Goal: Transaction & Acquisition: Purchase product/service

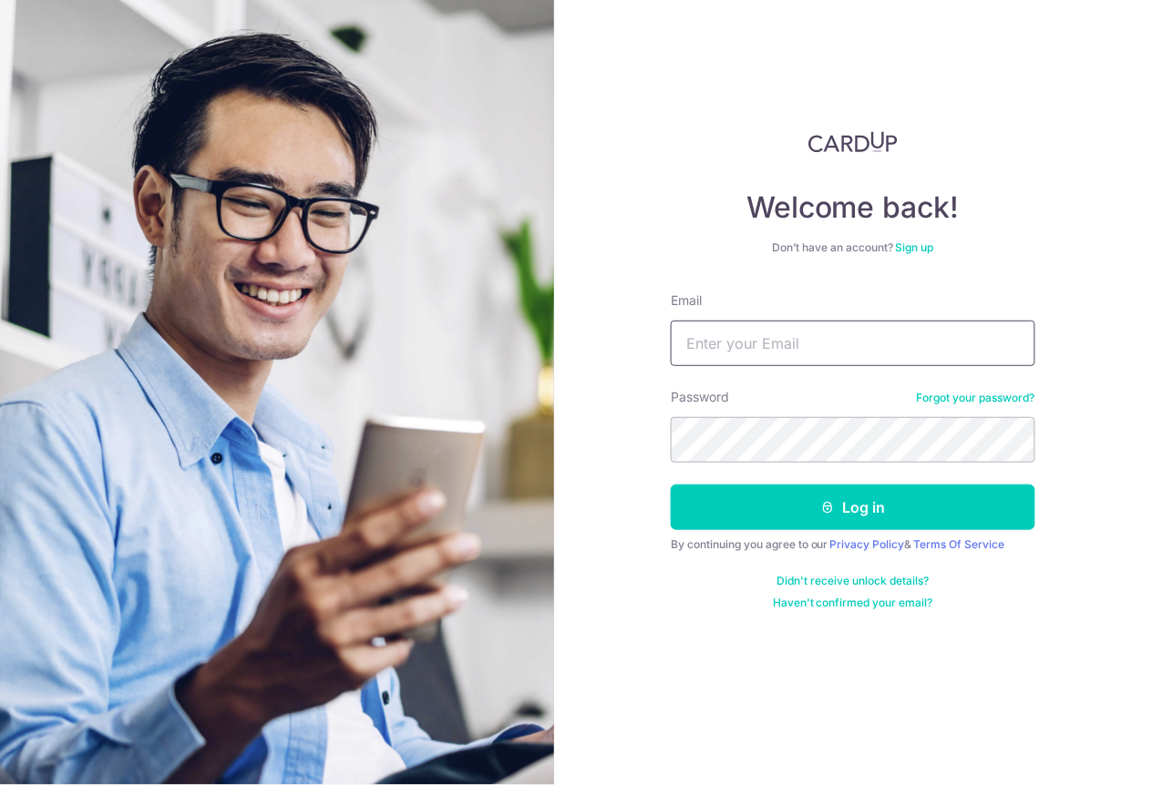
type input "stephaniechingcy@hotmail.com"
click at [853, 507] on button "Log in" at bounding box center [853, 508] width 364 height 46
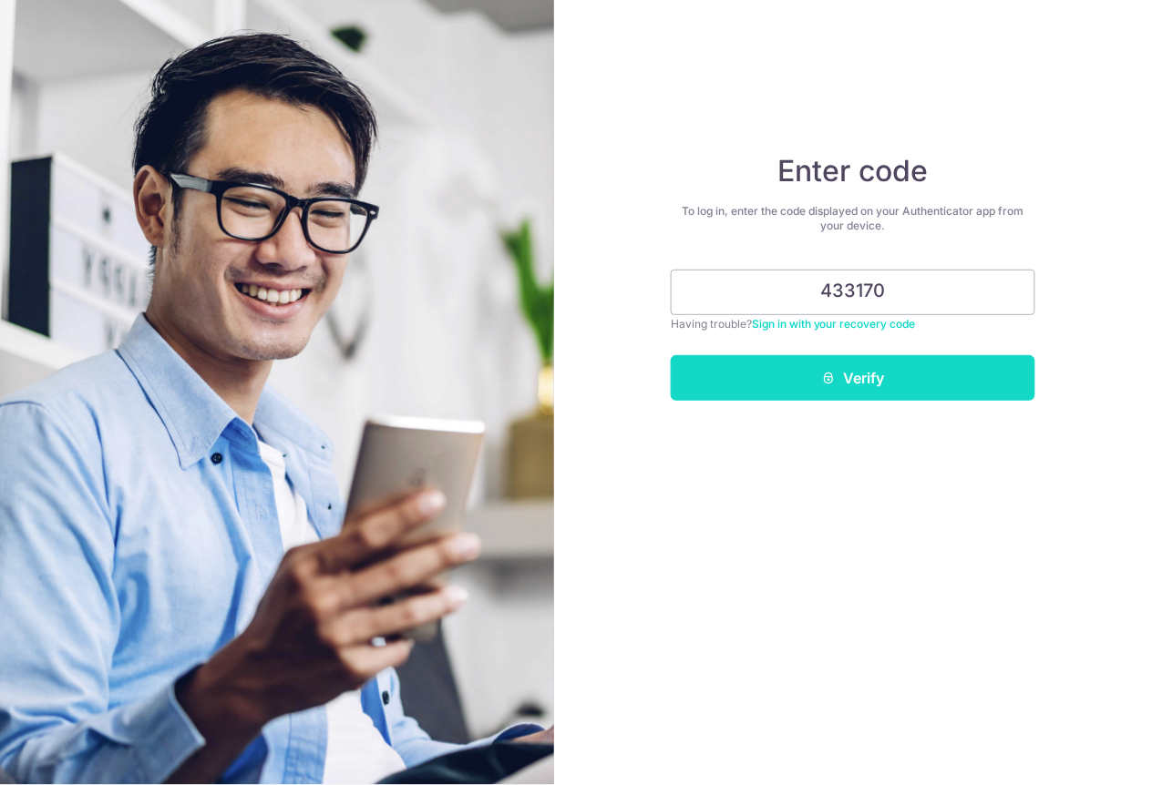
type input "433170"
click at [882, 365] on button "Verify" at bounding box center [853, 378] width 364 height 46
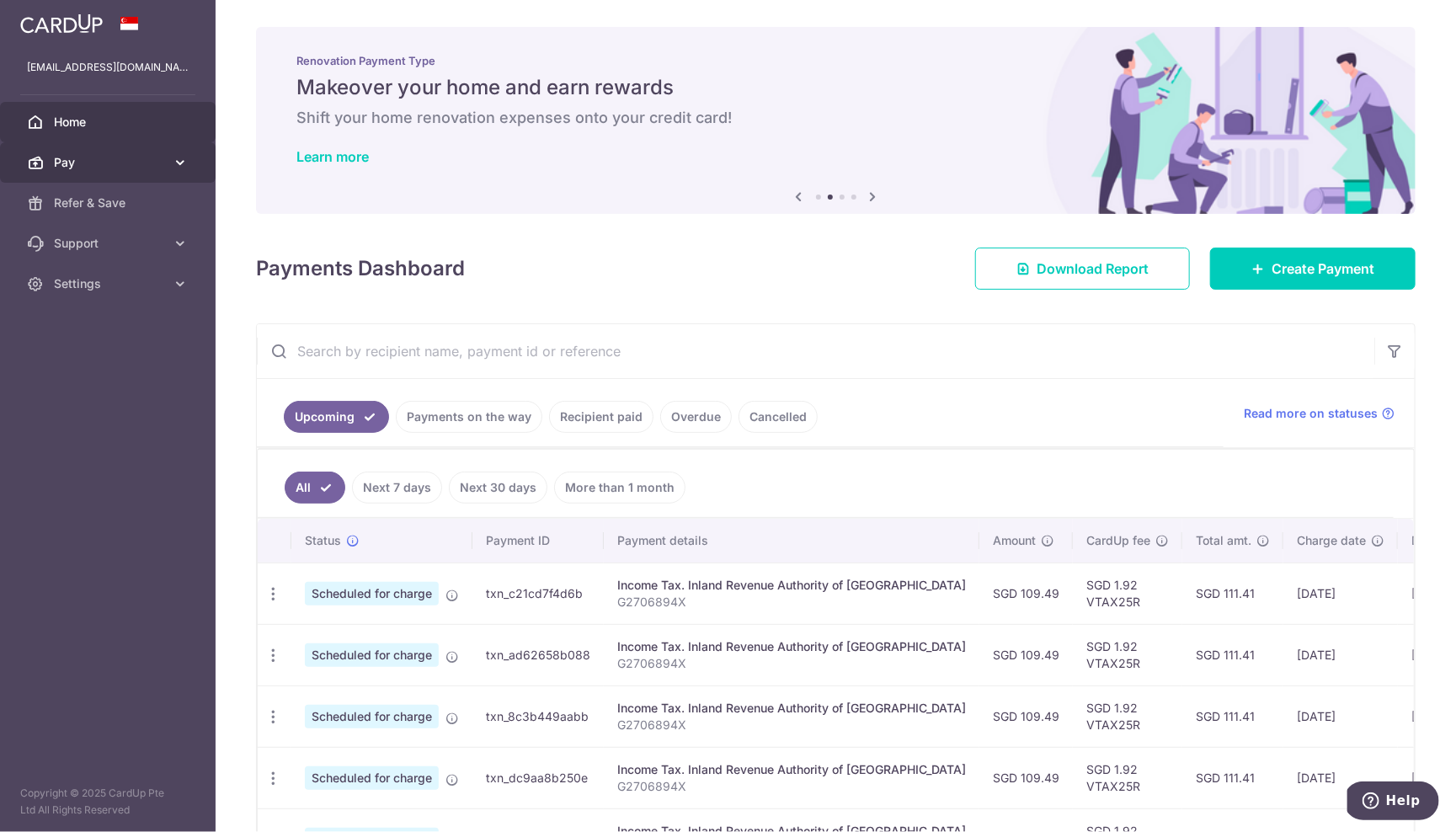
click at [117, 165] on span "Pay" at bounding box center [109, 163] width 111 height 17
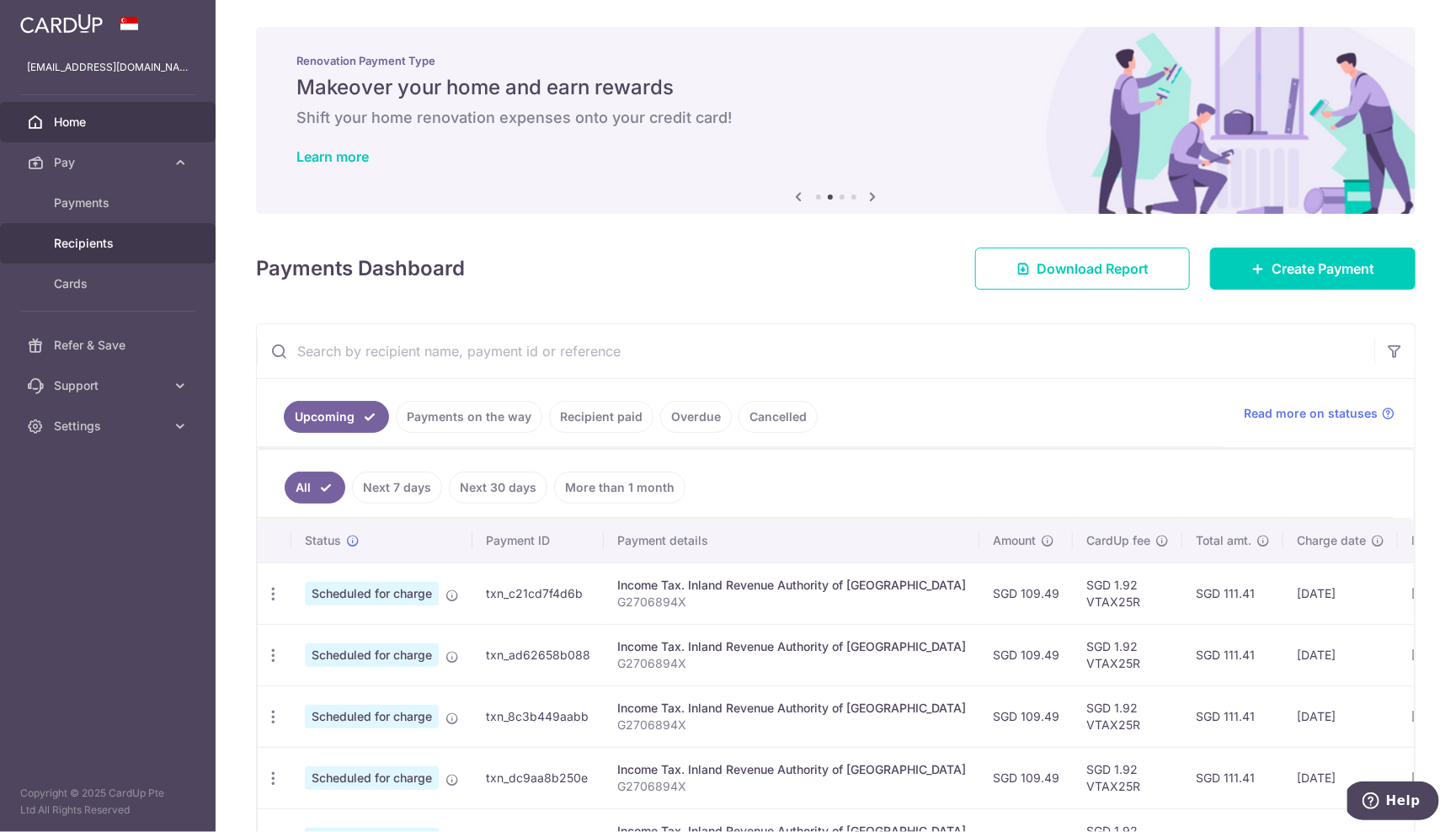
click at [93, 239] on span "Recipients" at bounding box center [109, 243] width 111 height 17
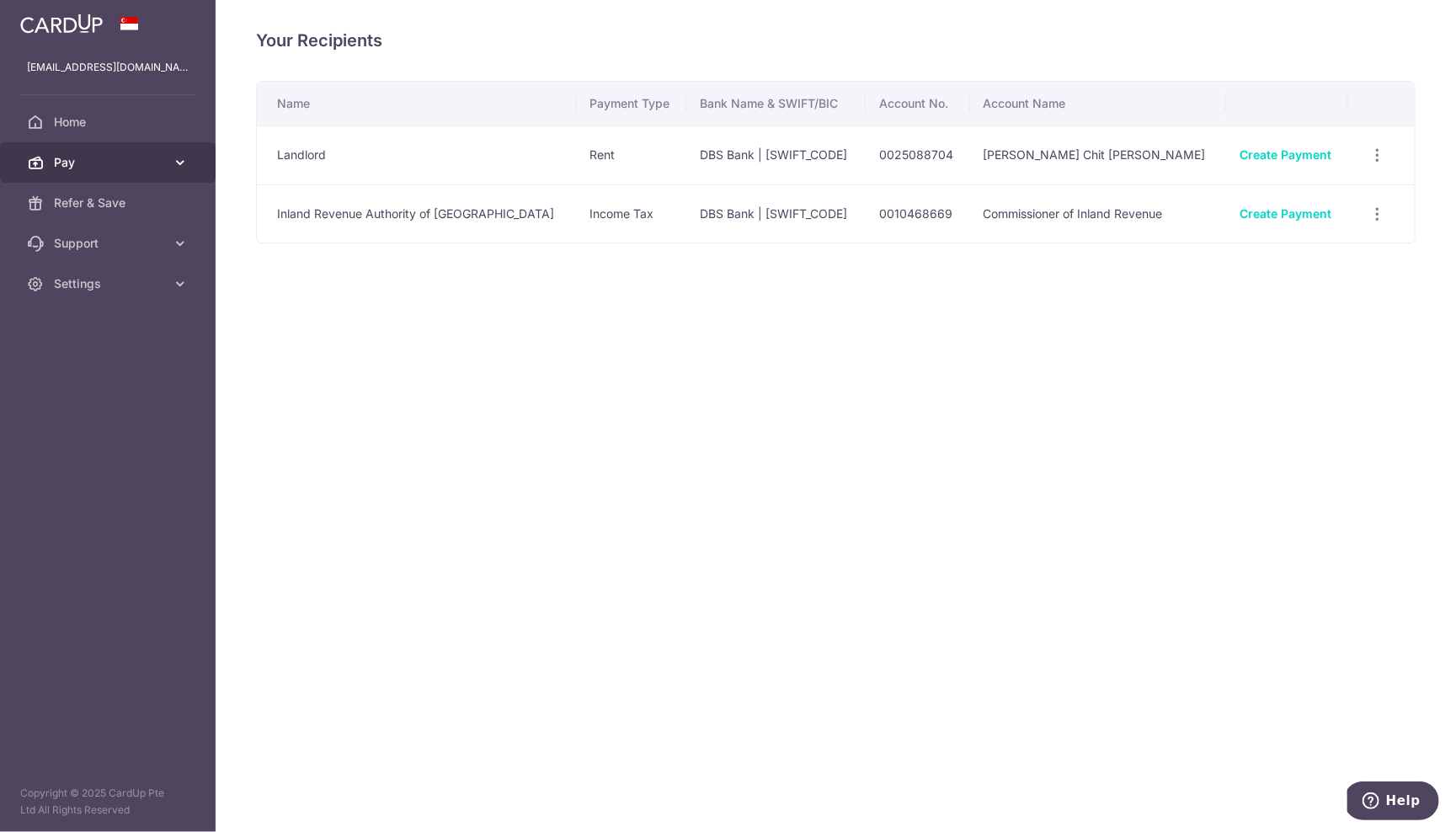
click at [67, 171] on link "Pay" at bounding box center [107, 163] width 215 height 41
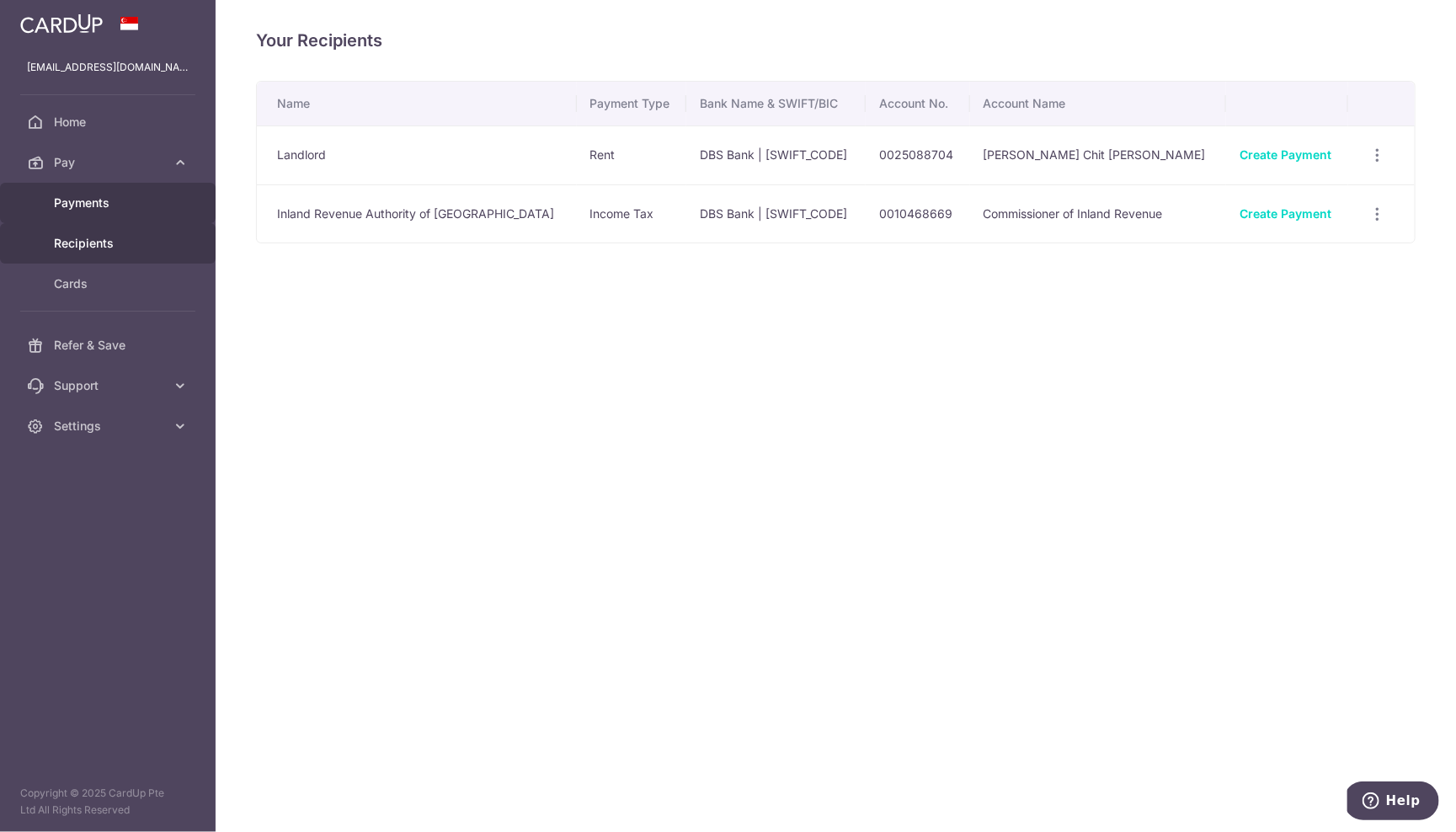
click at [73, 198] on span "Payments" at bounding box center [109, 202] width 111 height 17
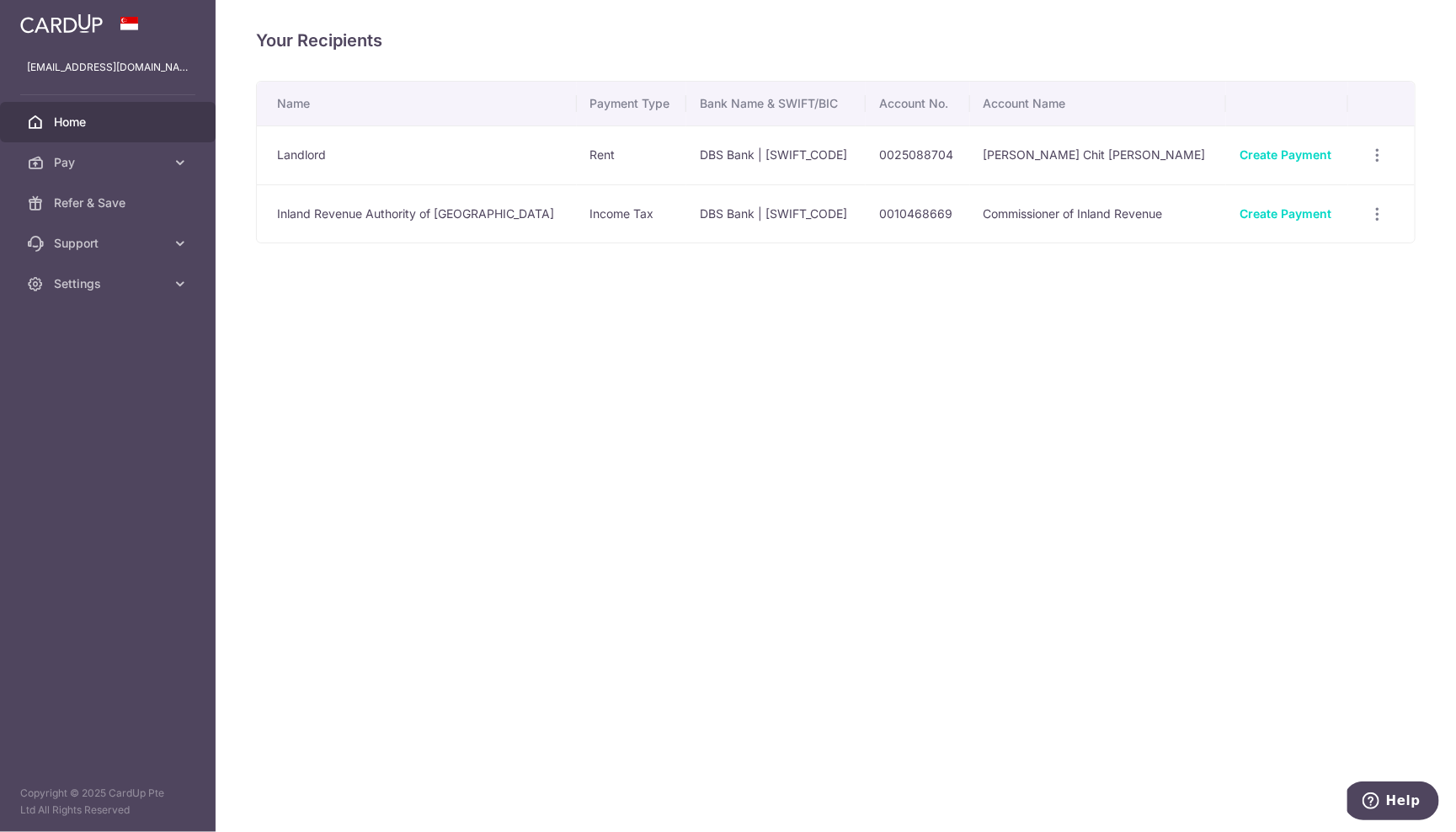
click at [54, 121] on span "Home" at bounding box center [109, 122] width 111 height 17
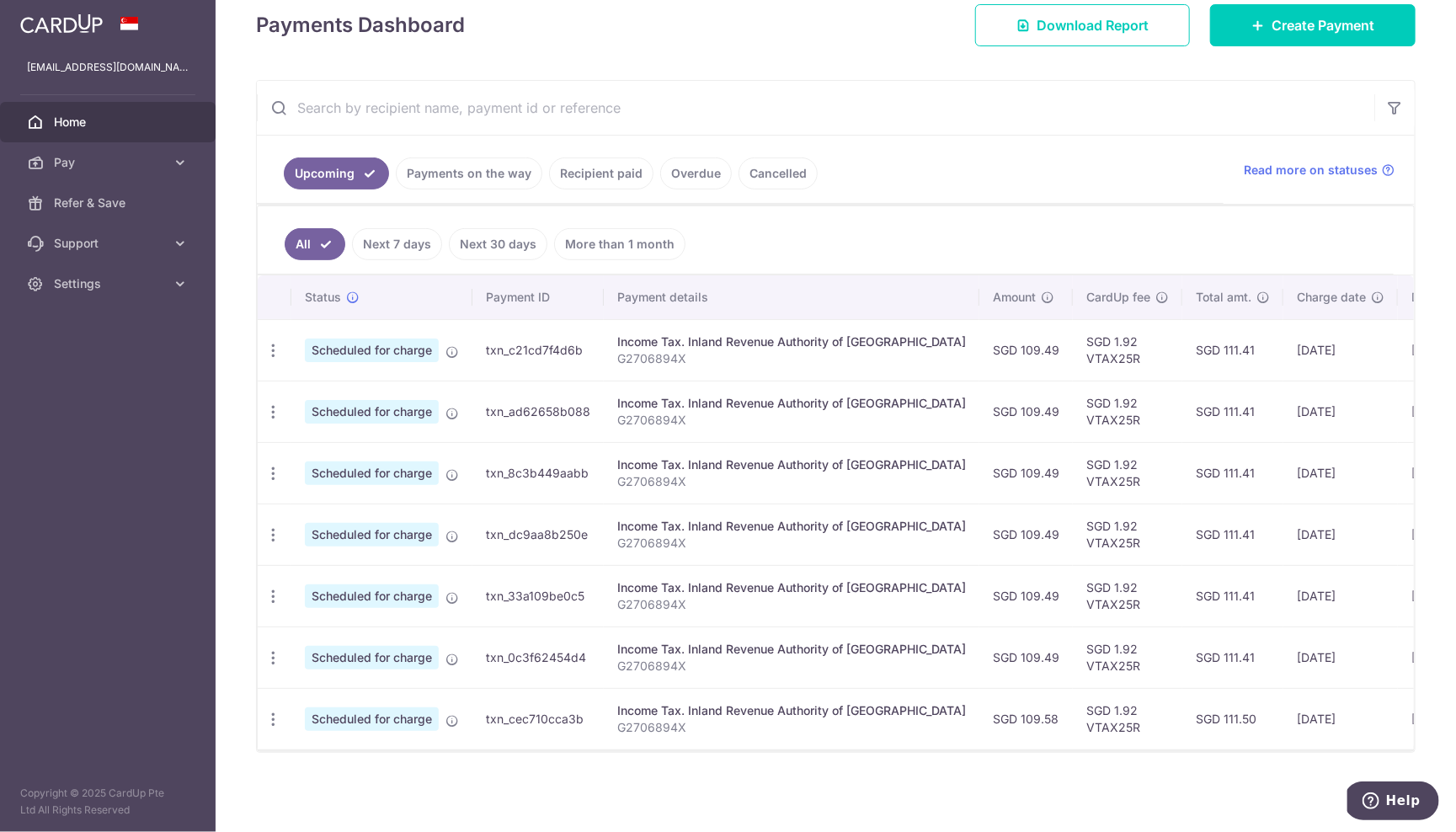
scroll to position [246, 0]
click at [609, 172] on link "Recipient paid" at bounding box center [601, 173] width 104 height 32
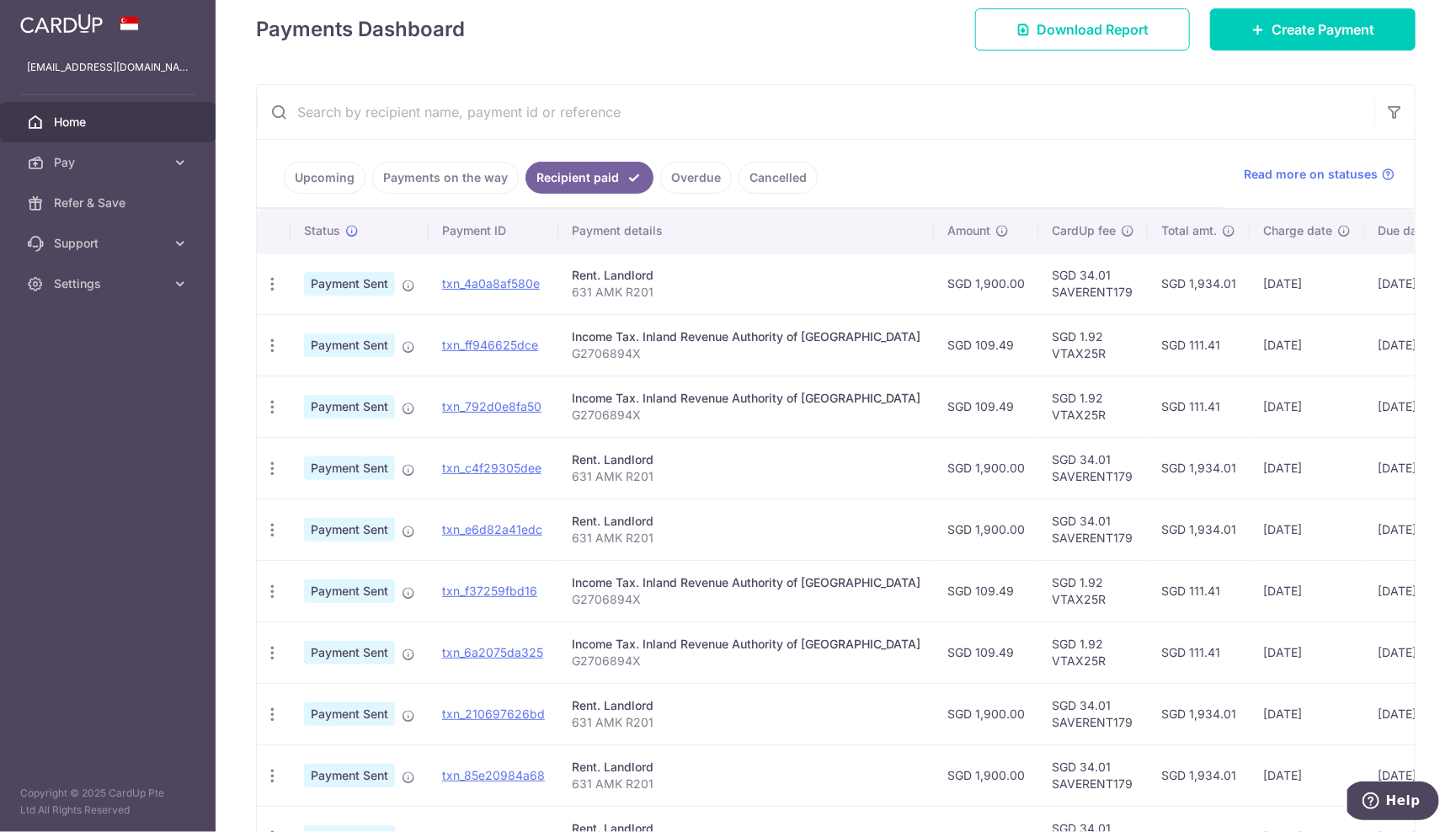
scroll to position [236, 0]
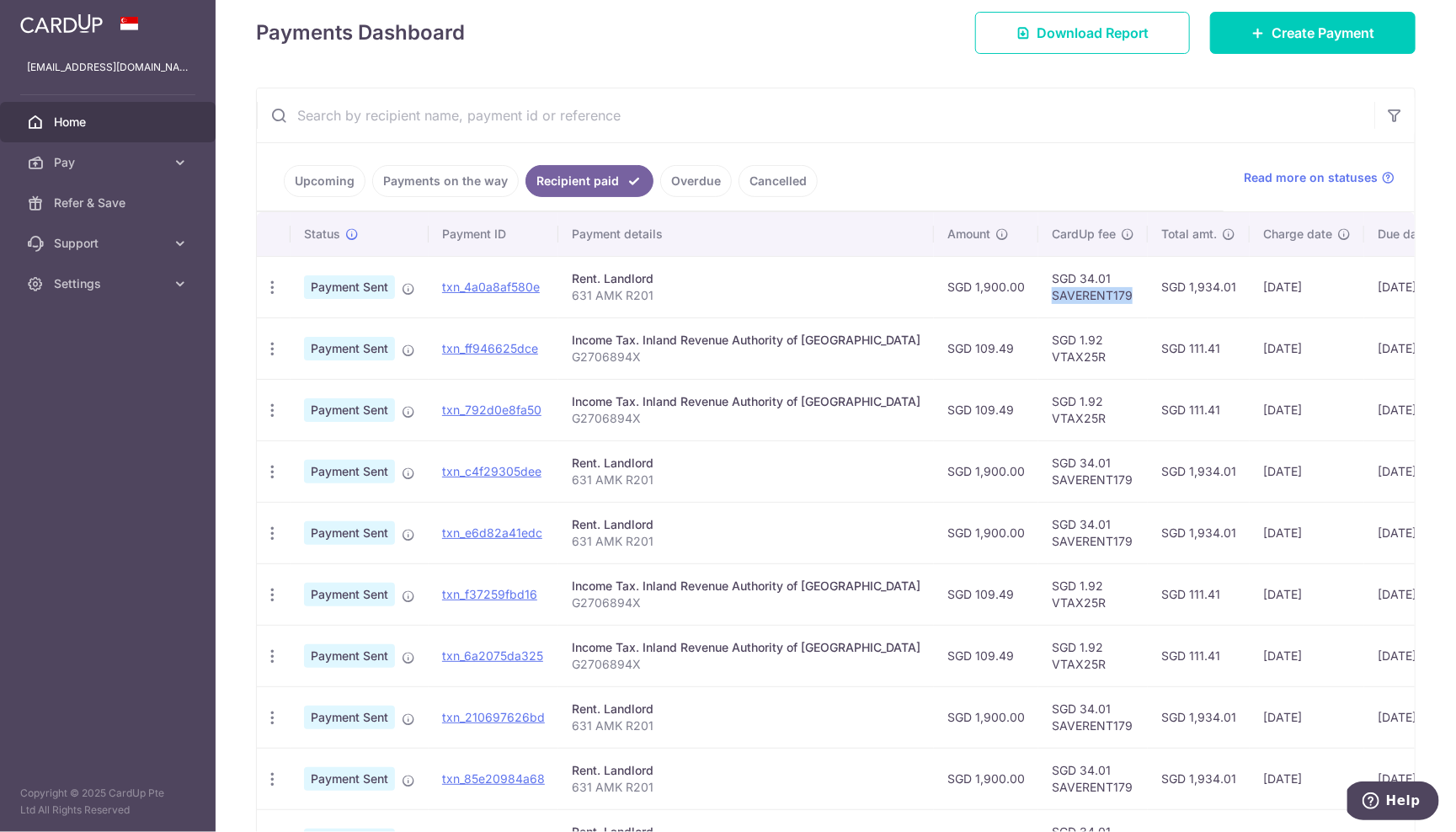
drag, startPoint x: 992, startPoint y: 296, endPoint x: 1075, endPoint y: 297, distance: 83.0
click at [1080, 299] on td "SGD 34.01 SAVERENT179" at bounding box center [1093, 287] width 109 height 62
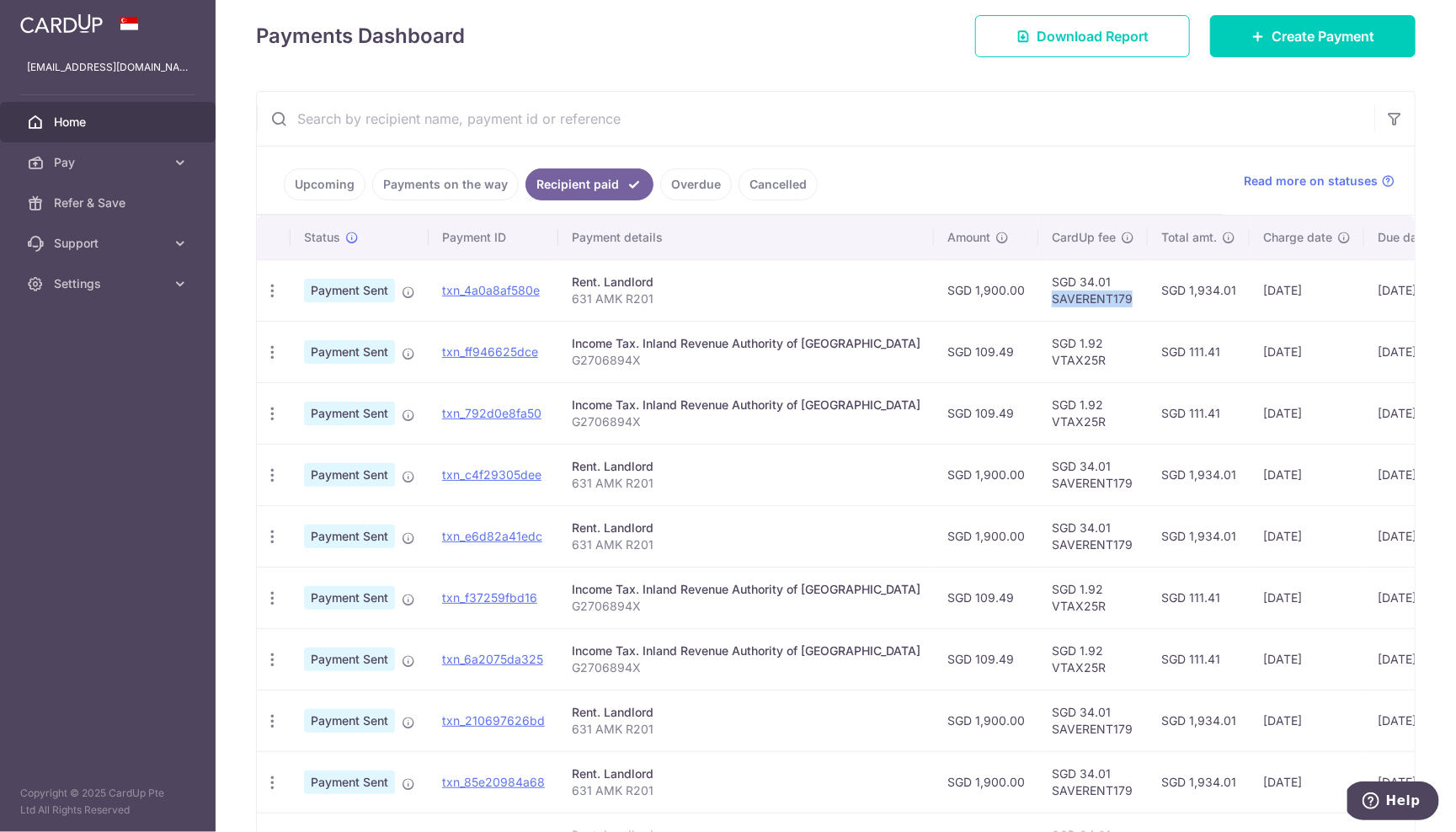
scroll to position [0, 1]
copy td "SAVERENT179"
click at [88, 177] on link "Pay" at bounding box center [107, 163] width 215 height 41
click at [96, 198] on span "Payments" at bounding box center [109, 202] width 111 height 17
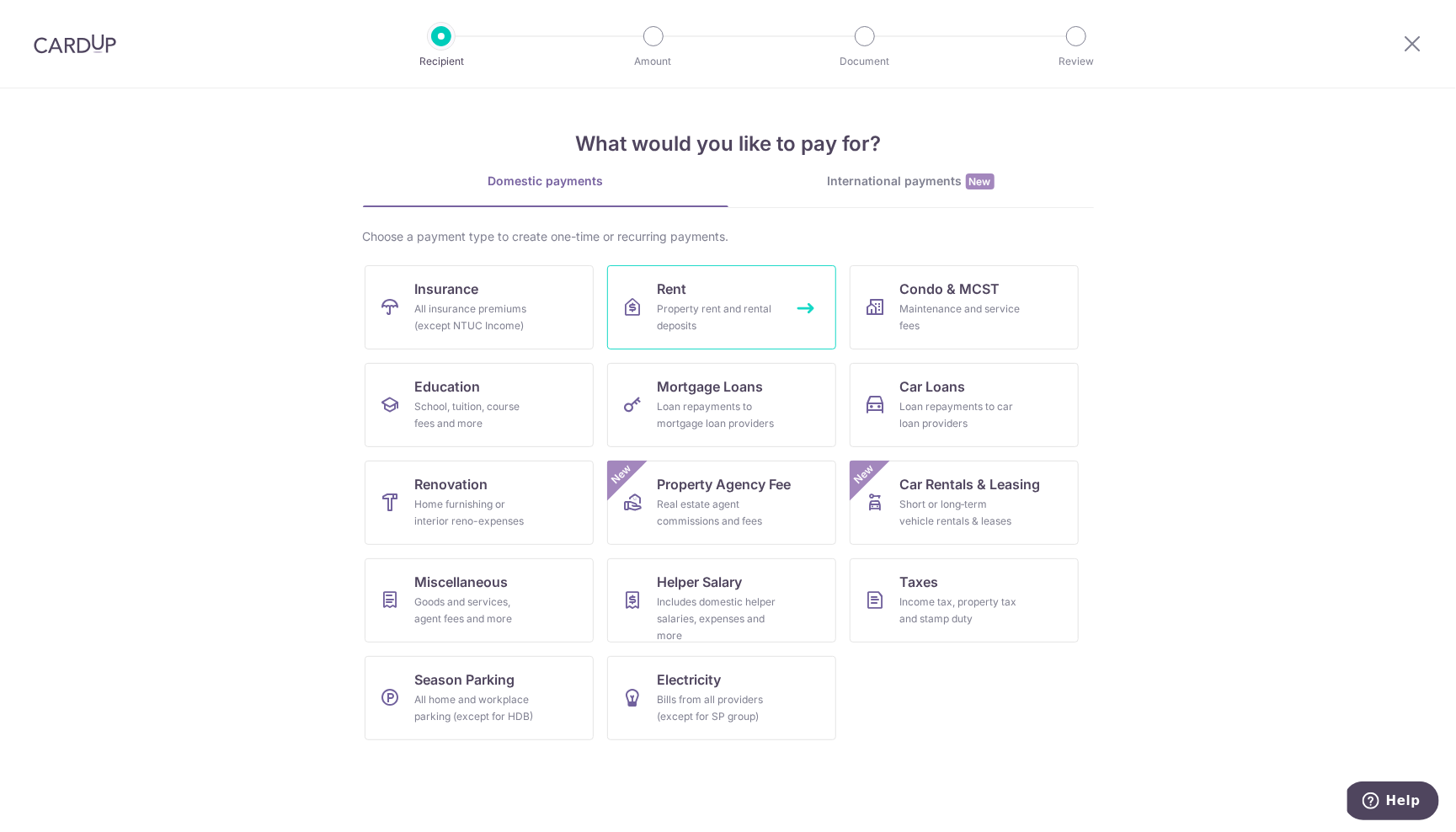
click at [698, 309] on div "Property rent and rental deposits" at bounding box center [718, 317] width 121 height 33
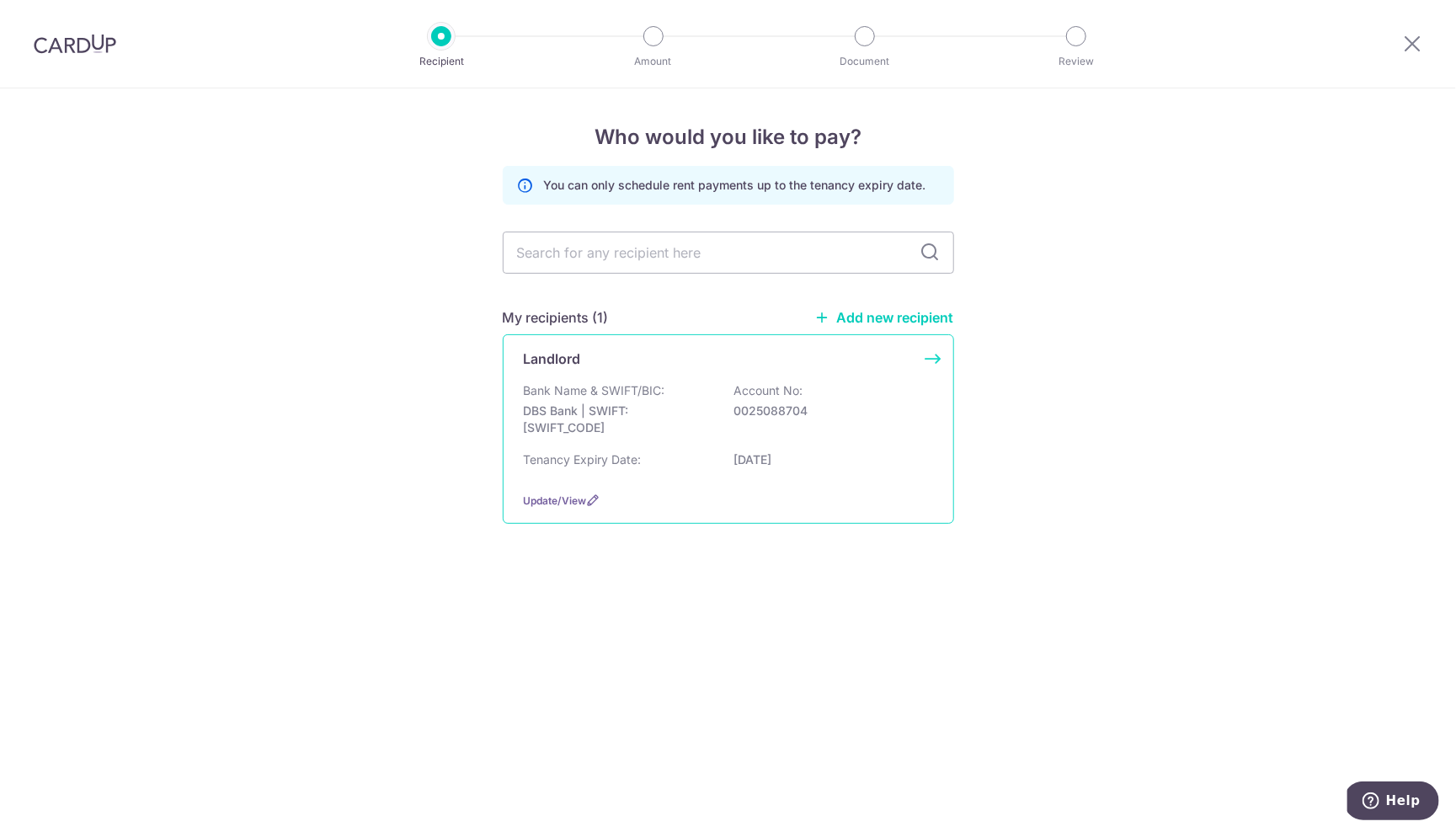
click at [661, 383] on p "Bank Name & SWIFT/BIC:" at bounding box center [594, 391] width 141 height 17
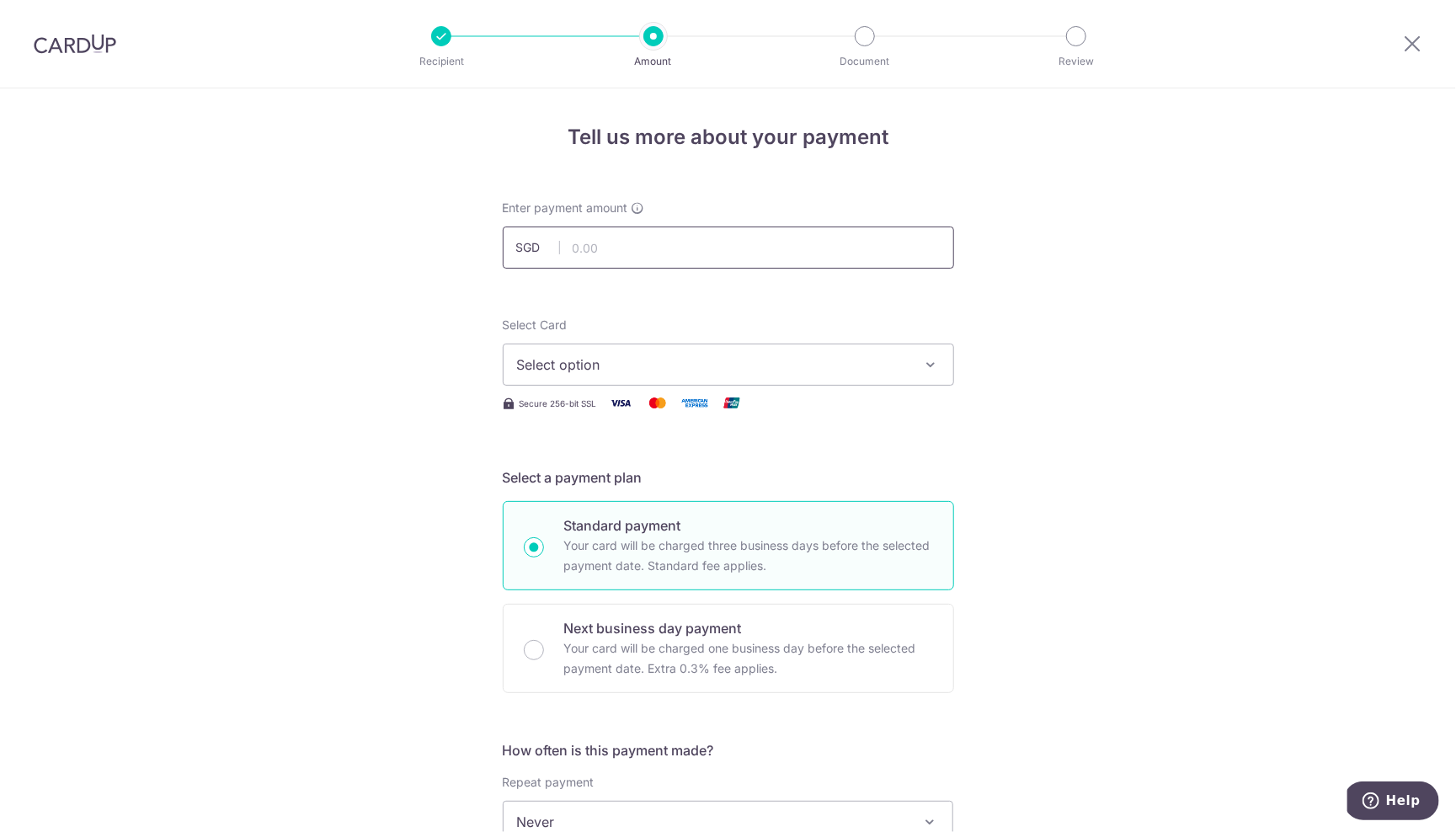
click at [602, 242] on input "text" at bounding box center [728, 248] width 451 height 43
type input "1,900.00"
click at [616, 369] on span "Select option" at bounding box center [713, 365] width 393 height 20
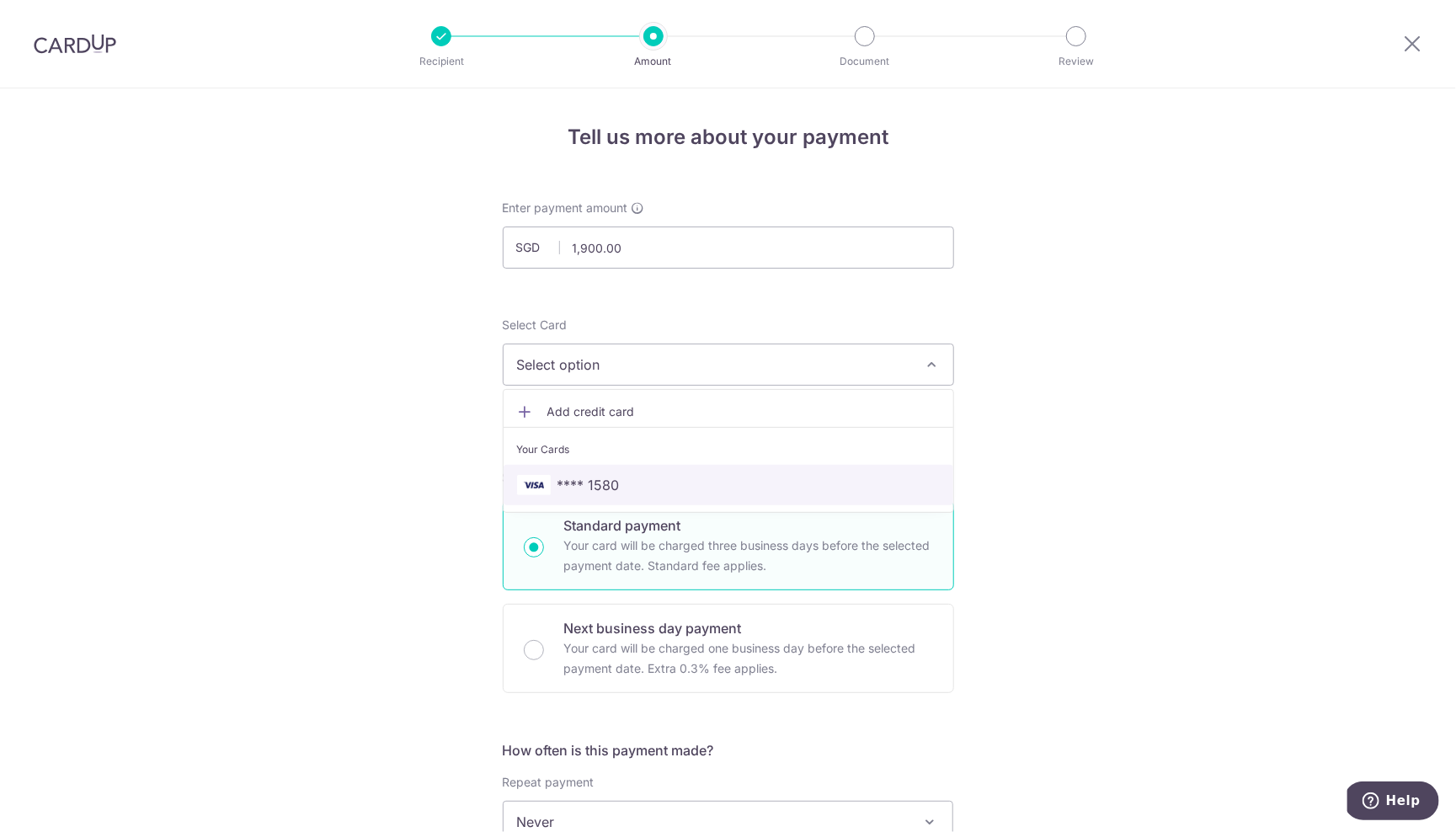
click at [600, 480] on span "**** 1580" at bounding box center [588, 485] width 62 height 20
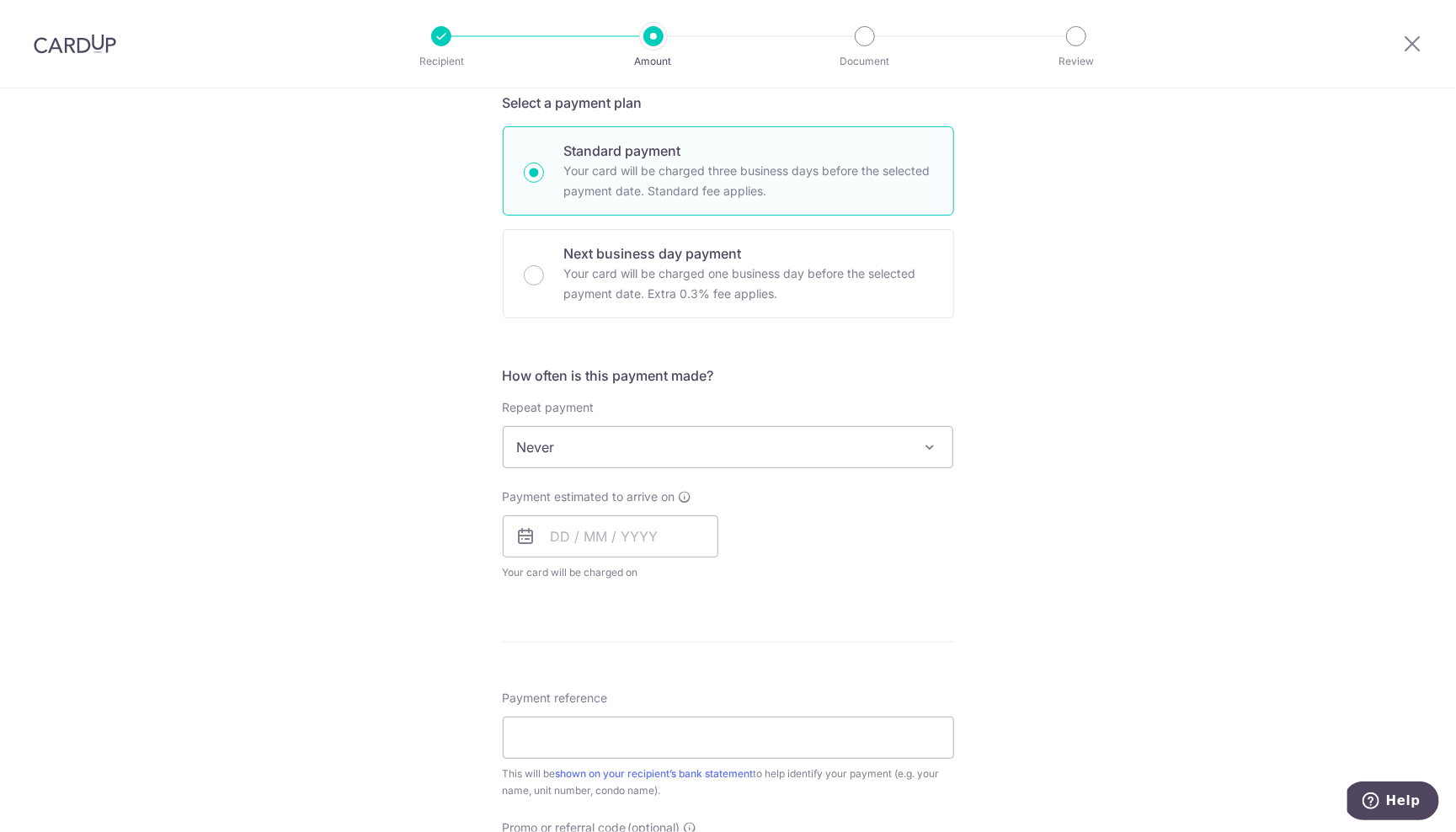
scroll to position [379, 0]
click at [563, 531] on input "text" at bounding box center [610, 532] width 215 height 43
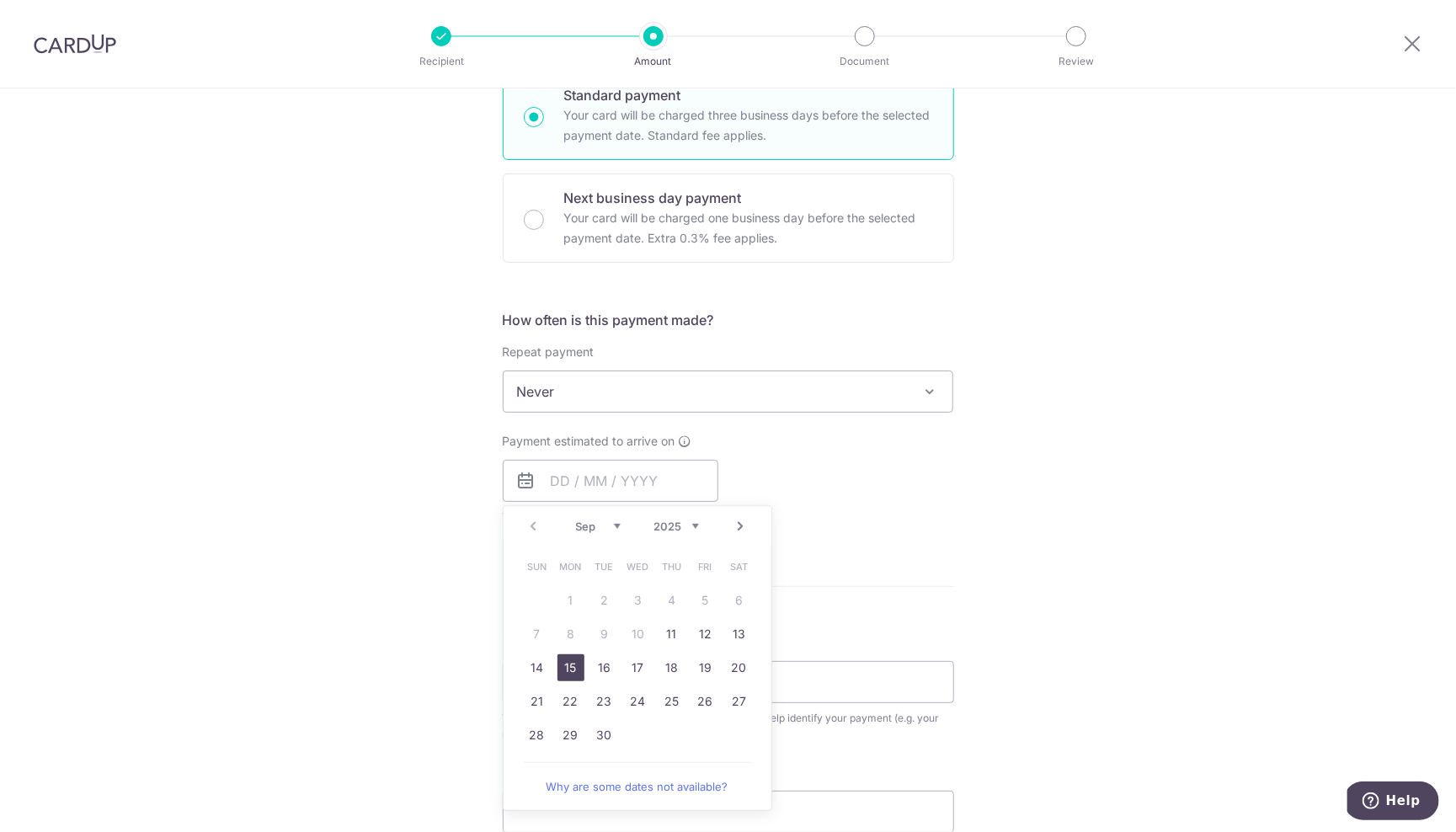
click at [563, 667] on link "15" at bounding box center [570, 667] width 27 height 27
type input "15/09/2025"
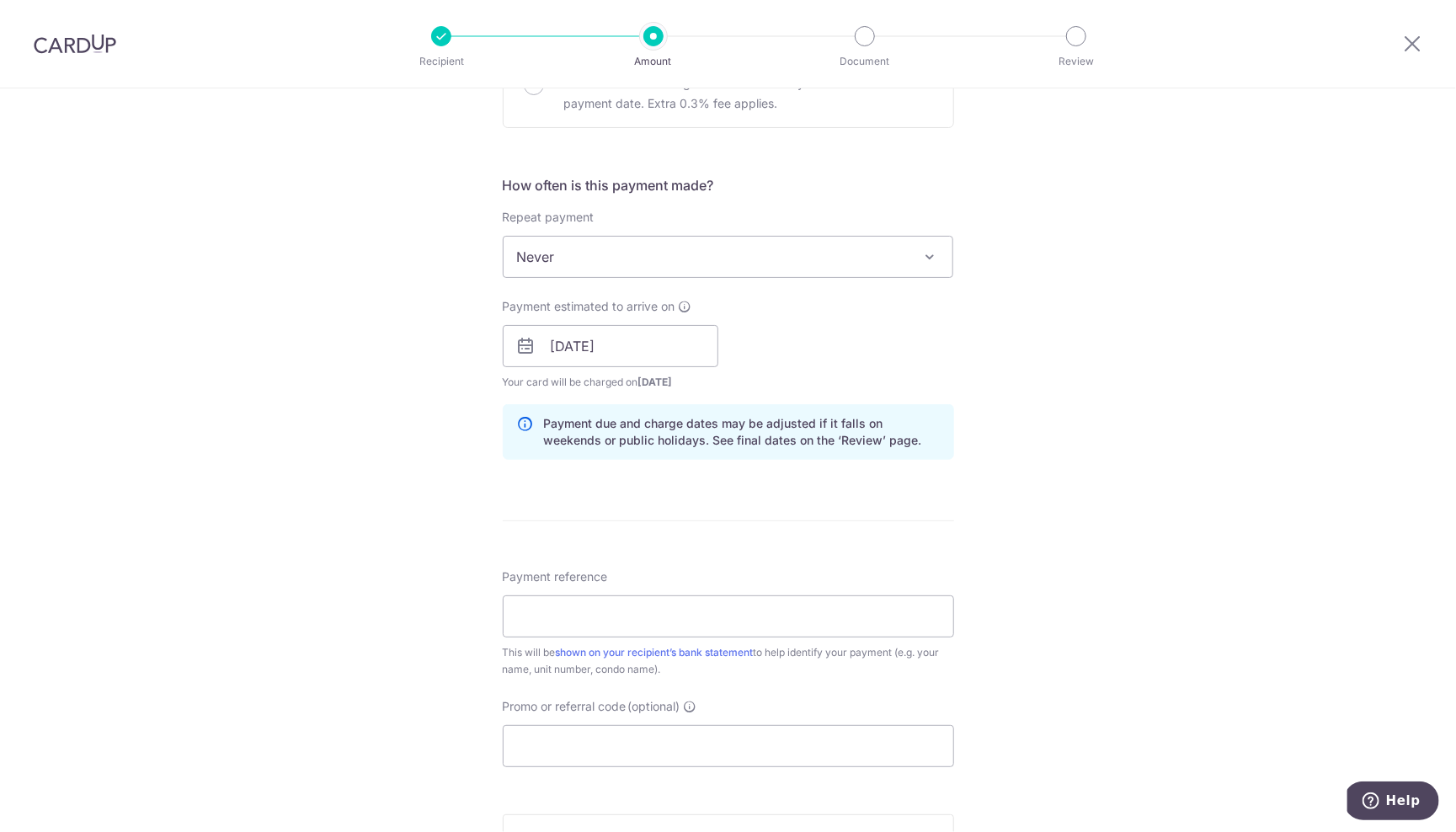
scroll to position [609, 0]
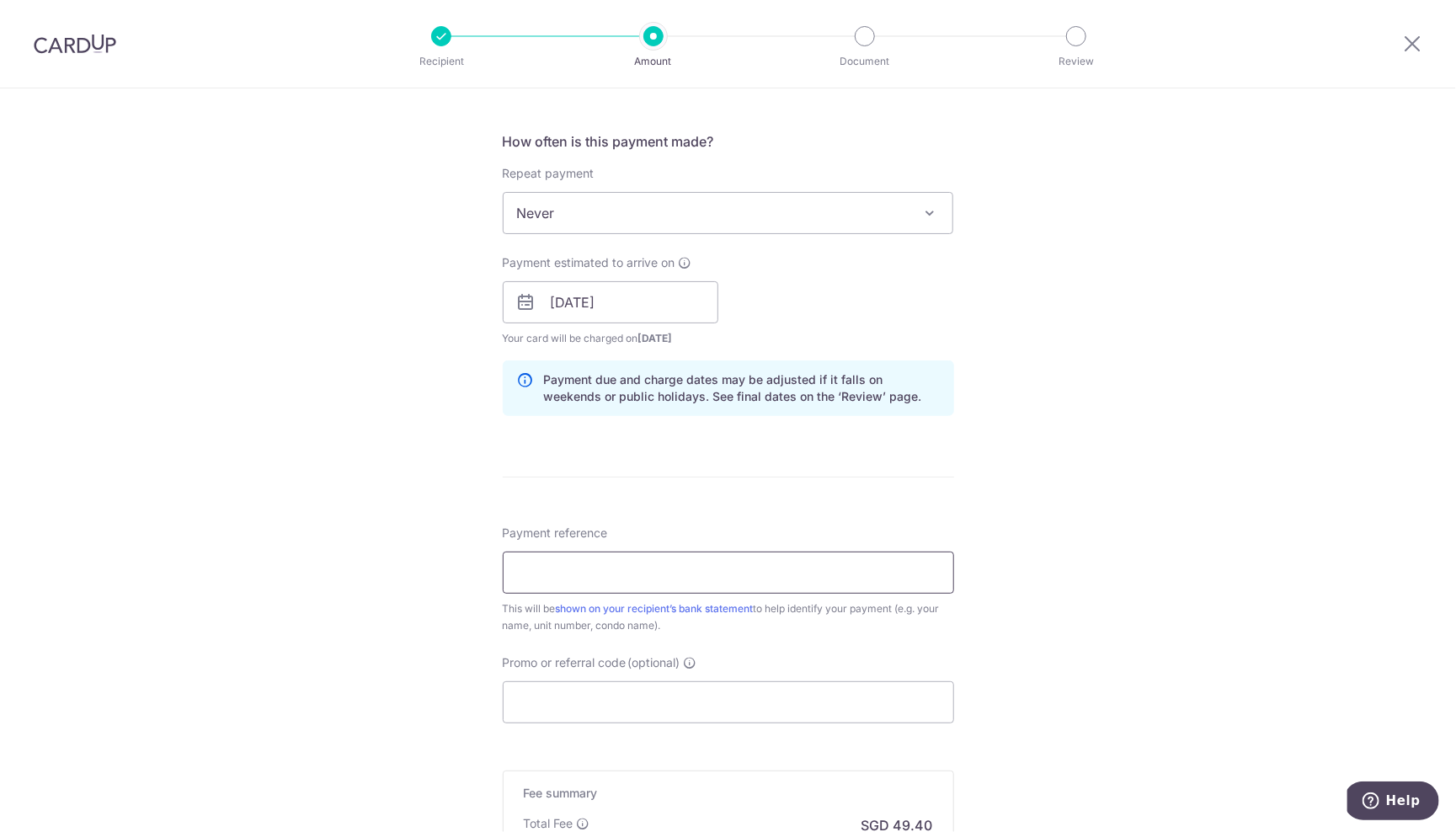
click at [531, 564] on input "Payment reference" at bounding box center [728, 573] width 451 height 43
type input "631 AMK R201"
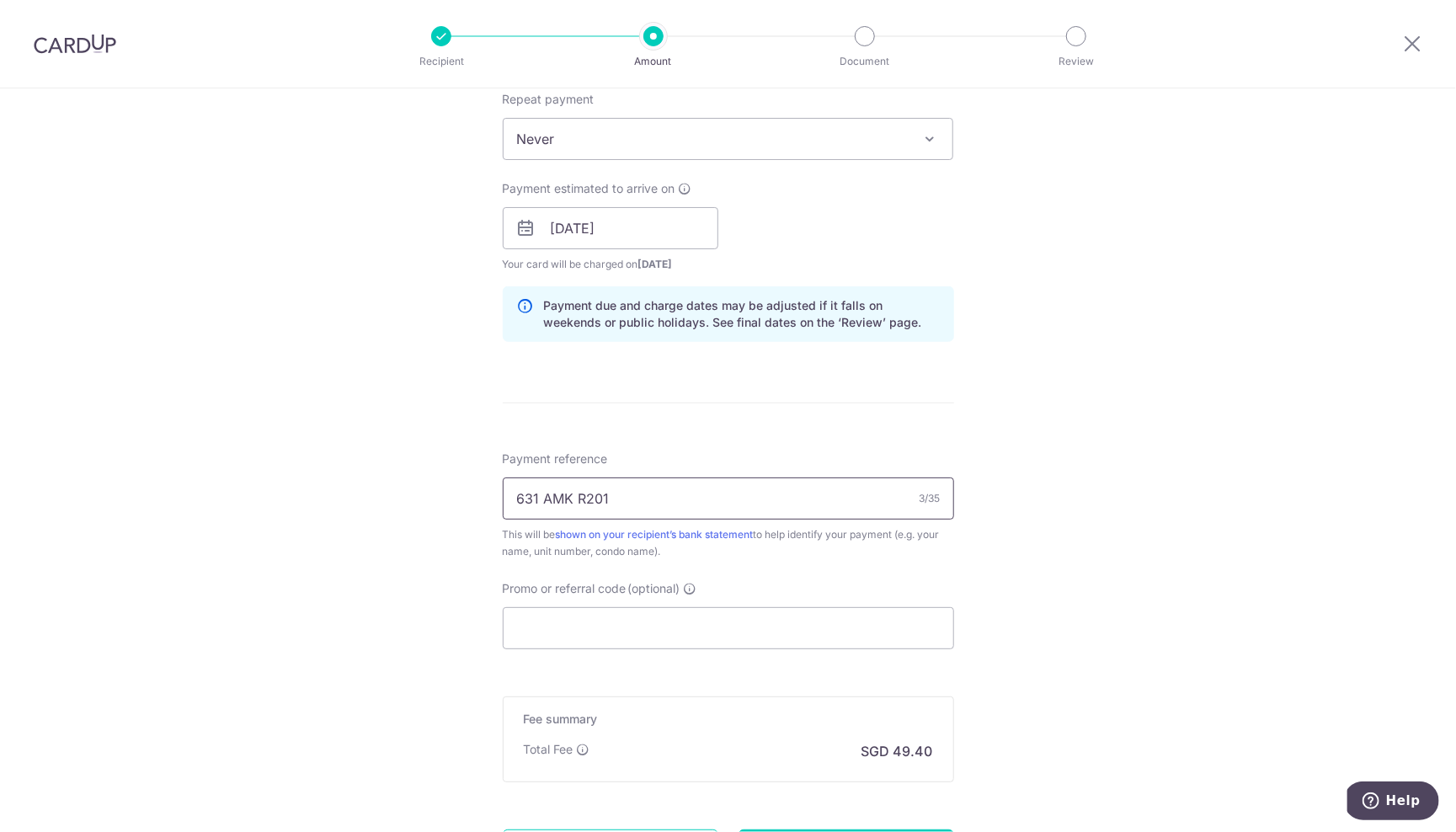
scroll to position [684, 0]
click at [626, 628] on input "Promo or referral code (optional)" at bounding box center [728, 628] width 451 height 43
paste input "SAVERENT179"
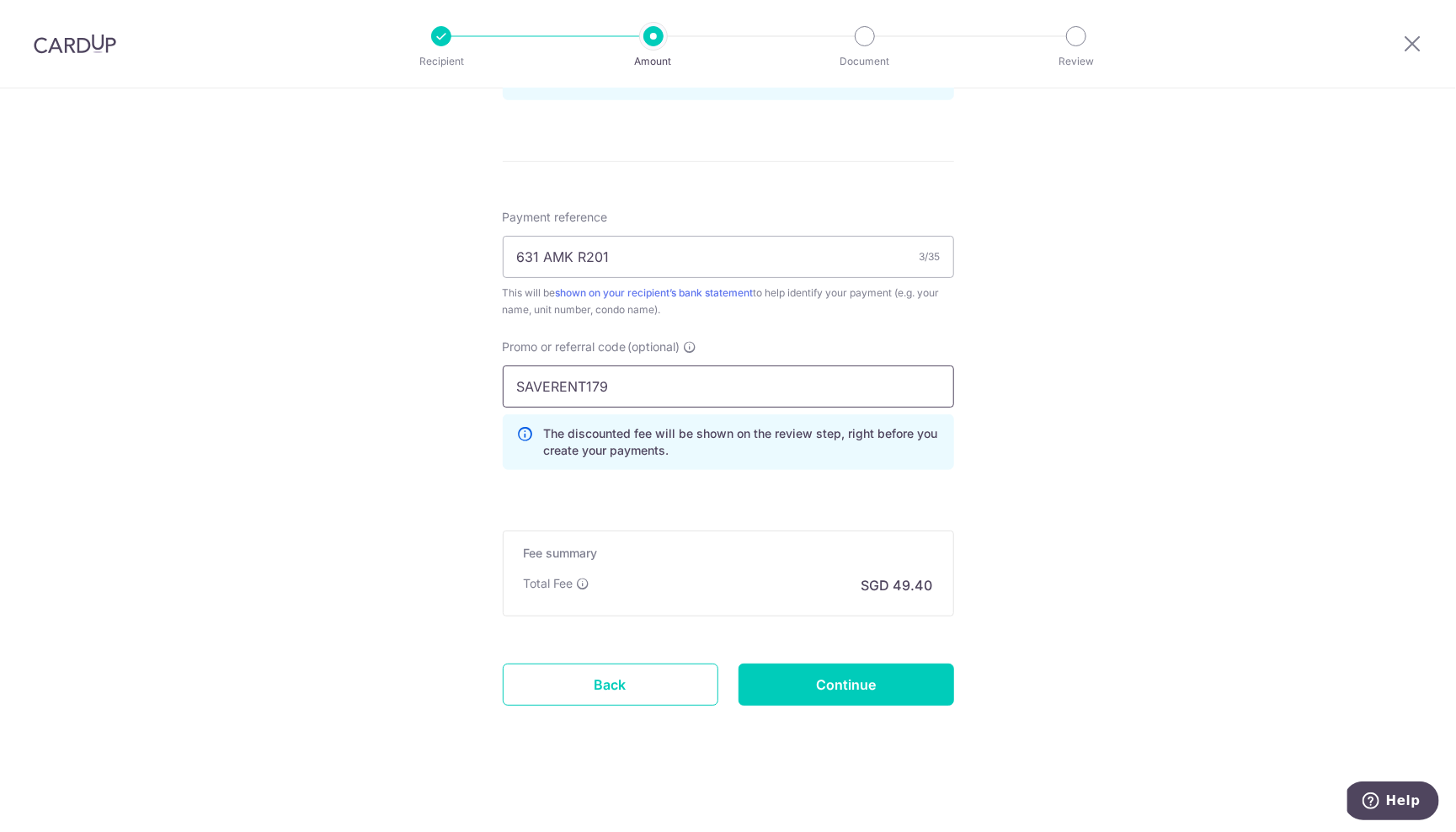
scroll to position [922, 0]
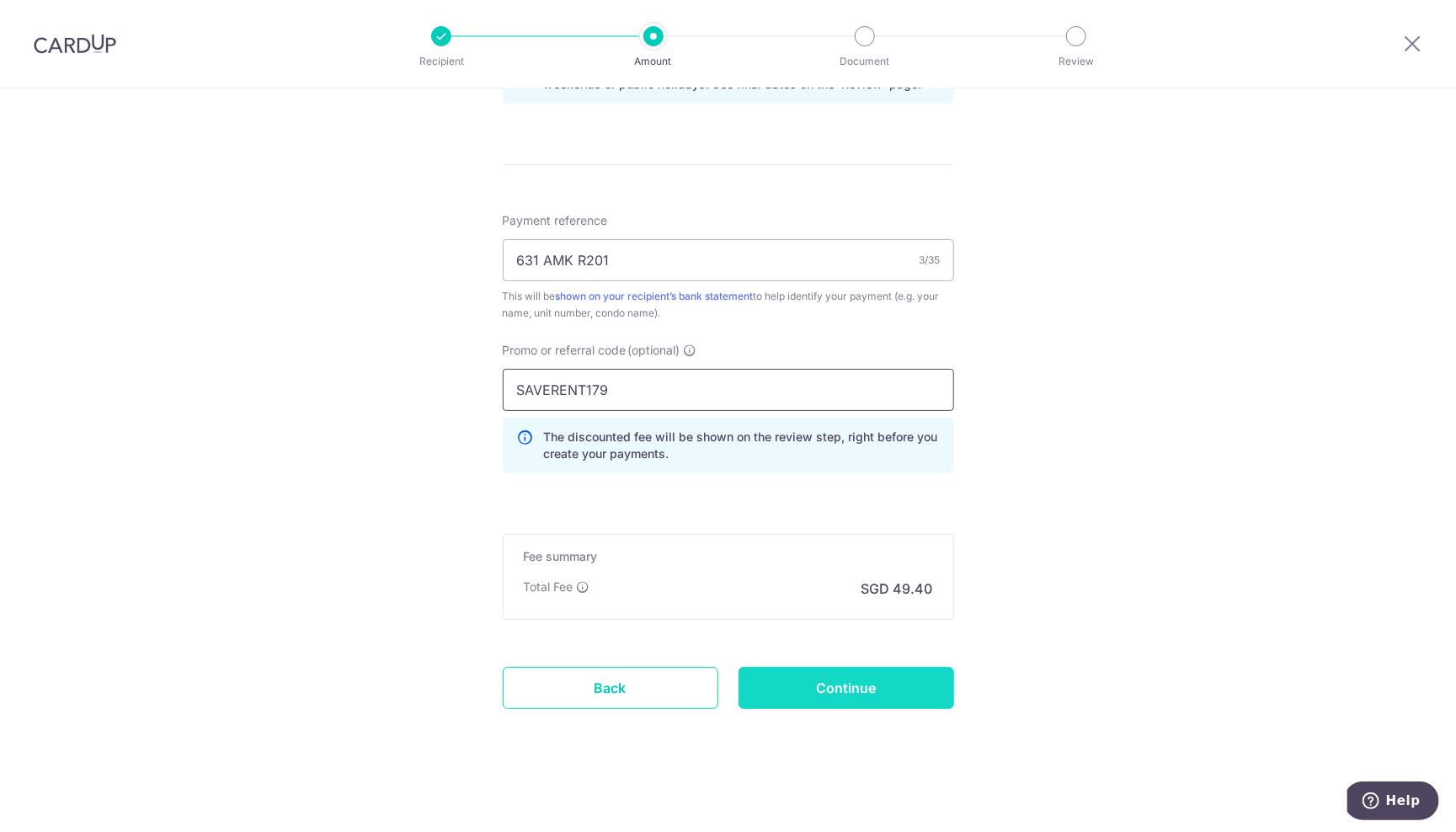
type input "SAVERENT179"
drag, startPoint x: 888, startPoint y: 686, endPoint x: 861, endPoint y: 669, distance: 31.9
click at [888, 686] on input "Continue" at bounding box center [846, 689] width 215 height 43
type input "Create Schedule"
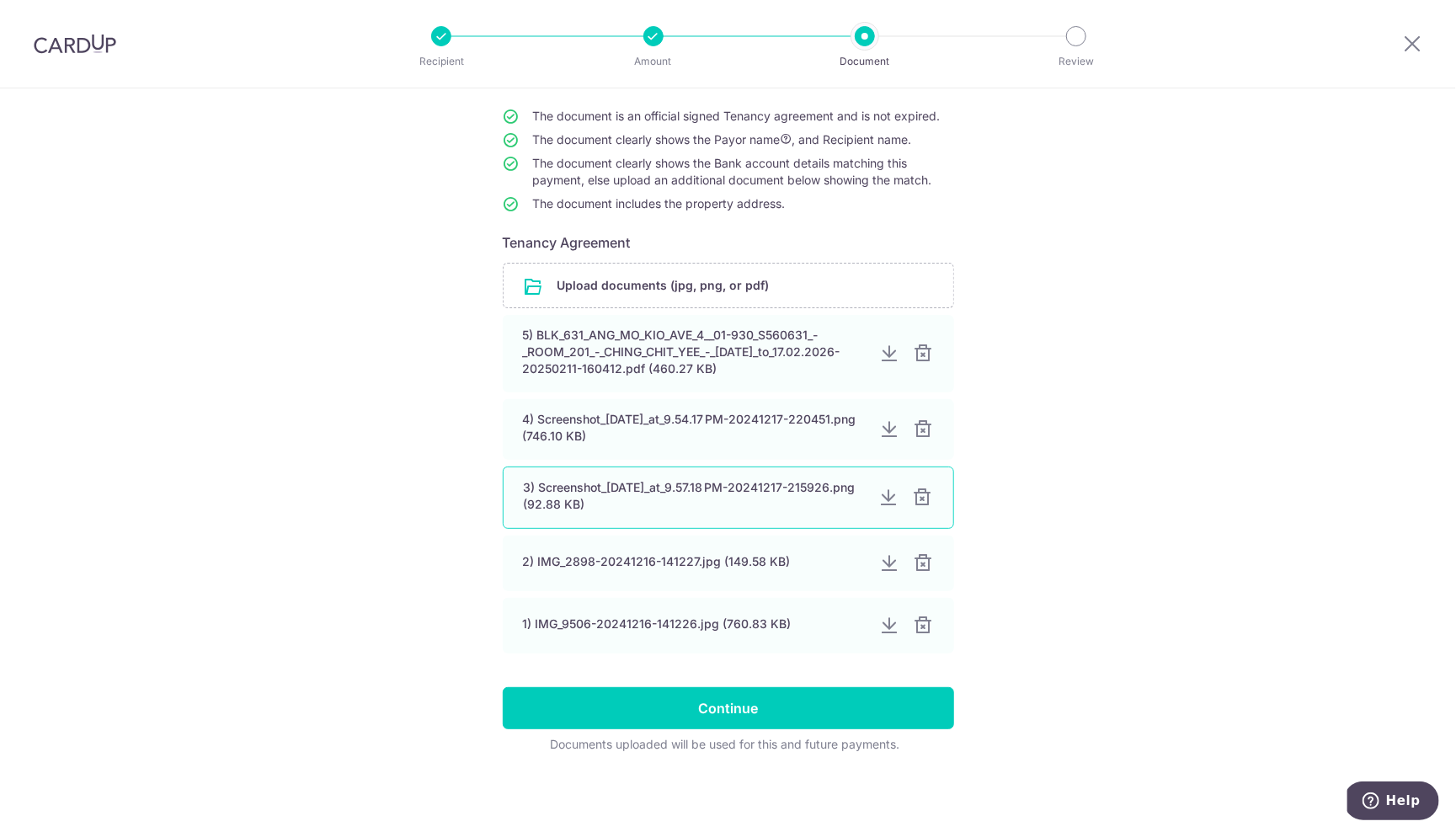
scroll to position [157, 0]
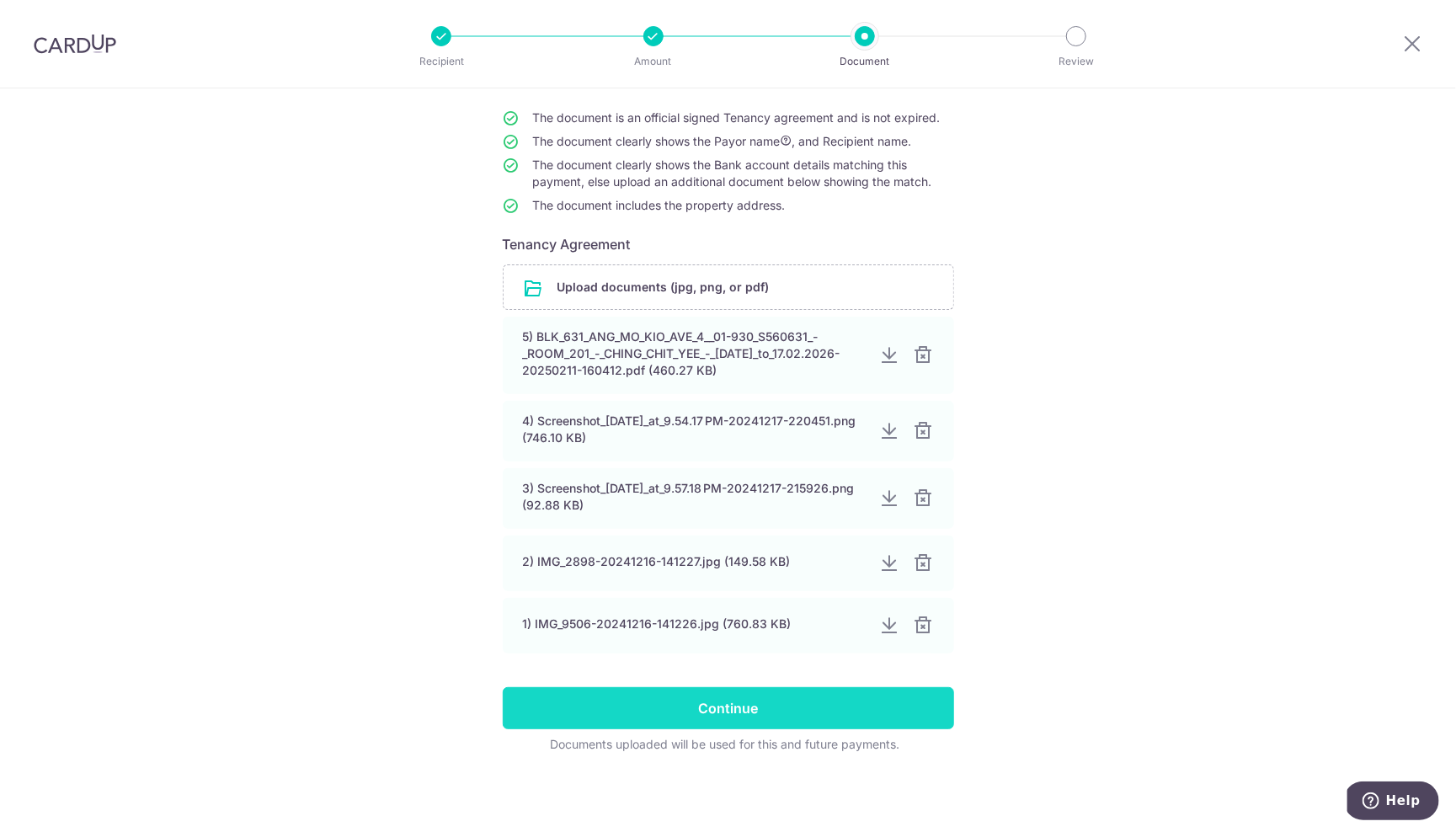
click at [699, 704] on input "Continue" at bounding box center [728, 708] width 451 height 43
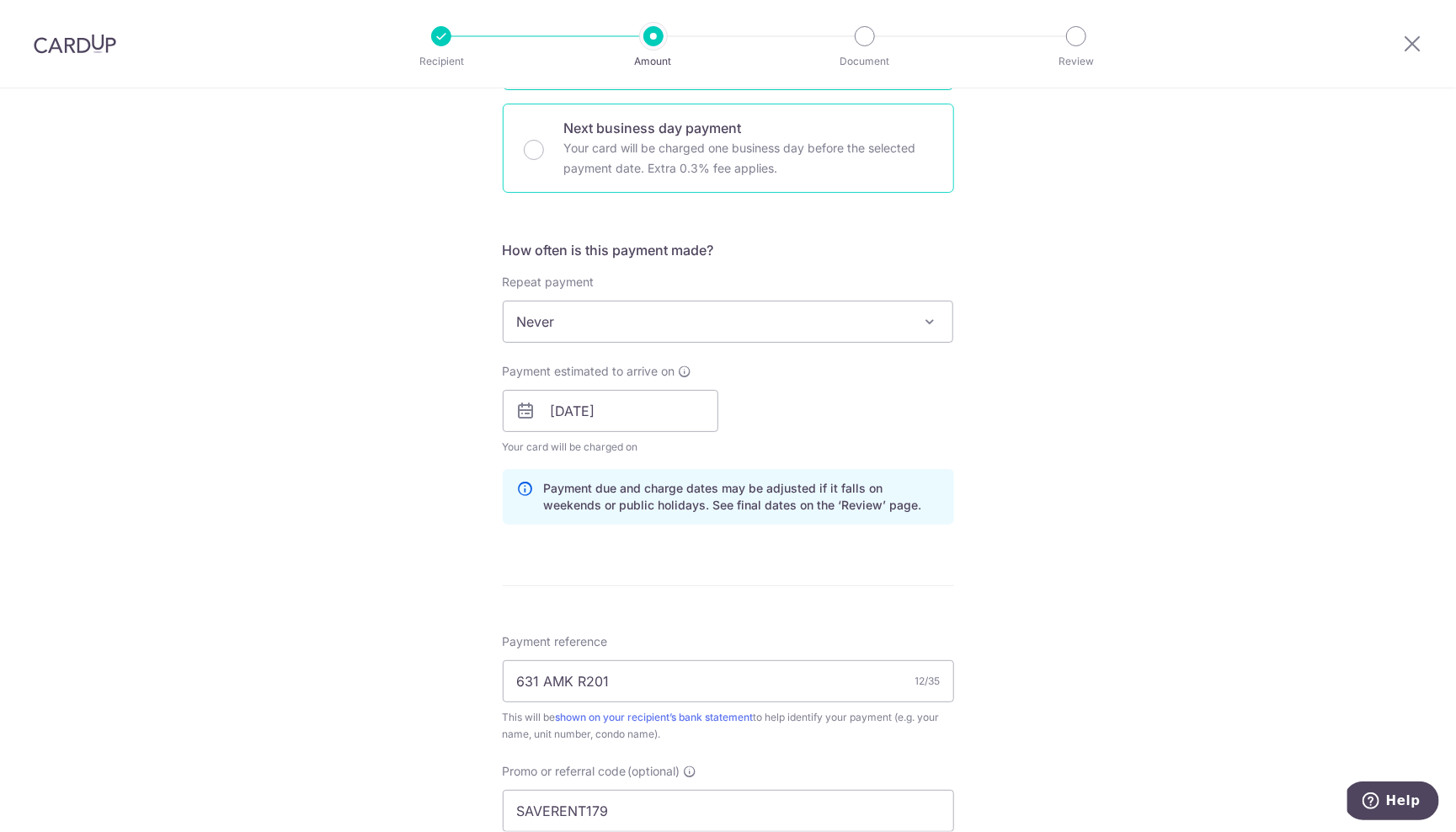
scroll to position [582, 0]
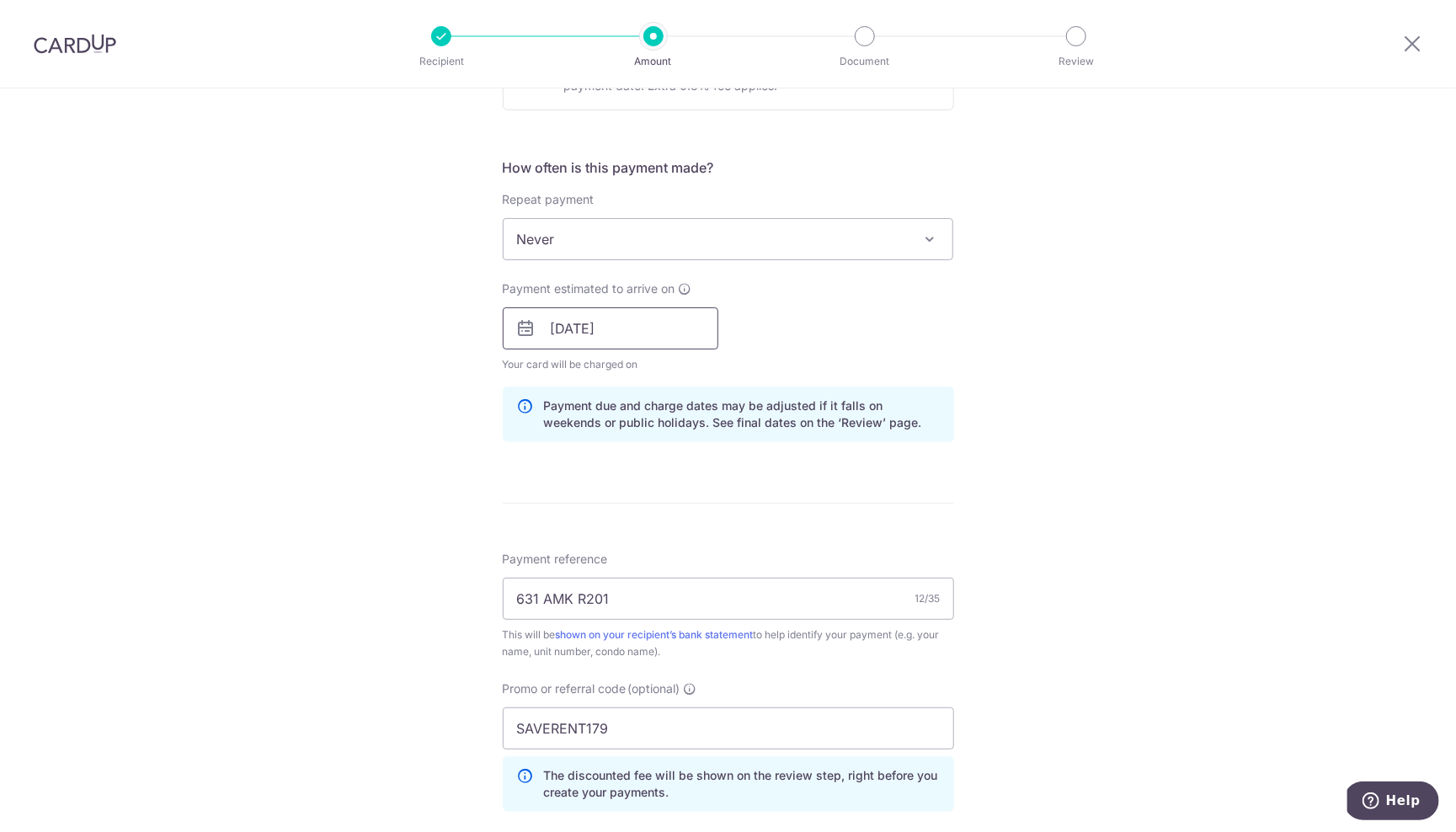
click at [547, 333] on input "[DATE]" at bounding box center [610, 329] width 215 height 43
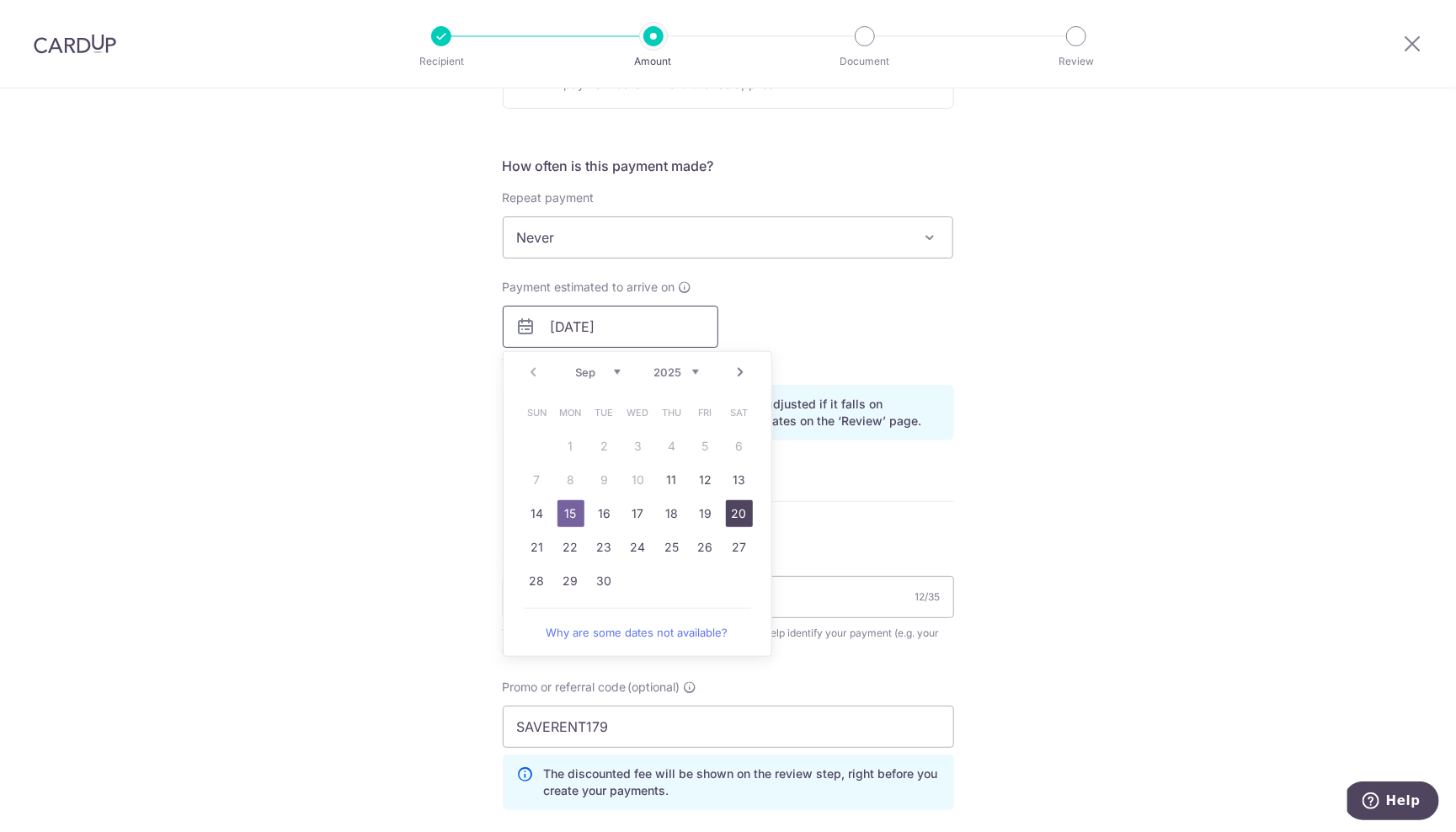
scroll to position [581, 0]
click at [672, 517] on link "18" at bounding box center [671, 517] width 27 height 27
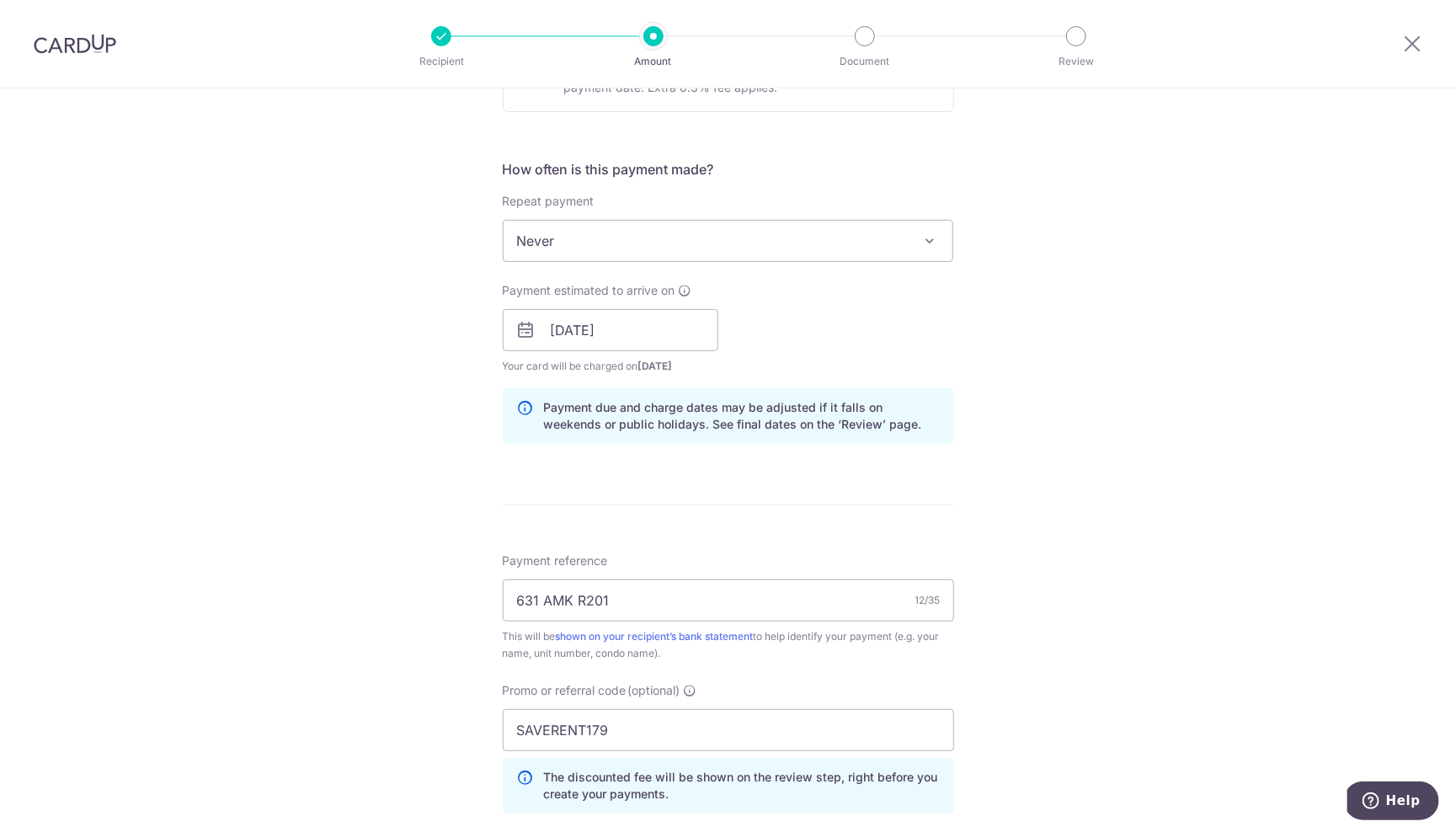
scroll to position [585, 0]
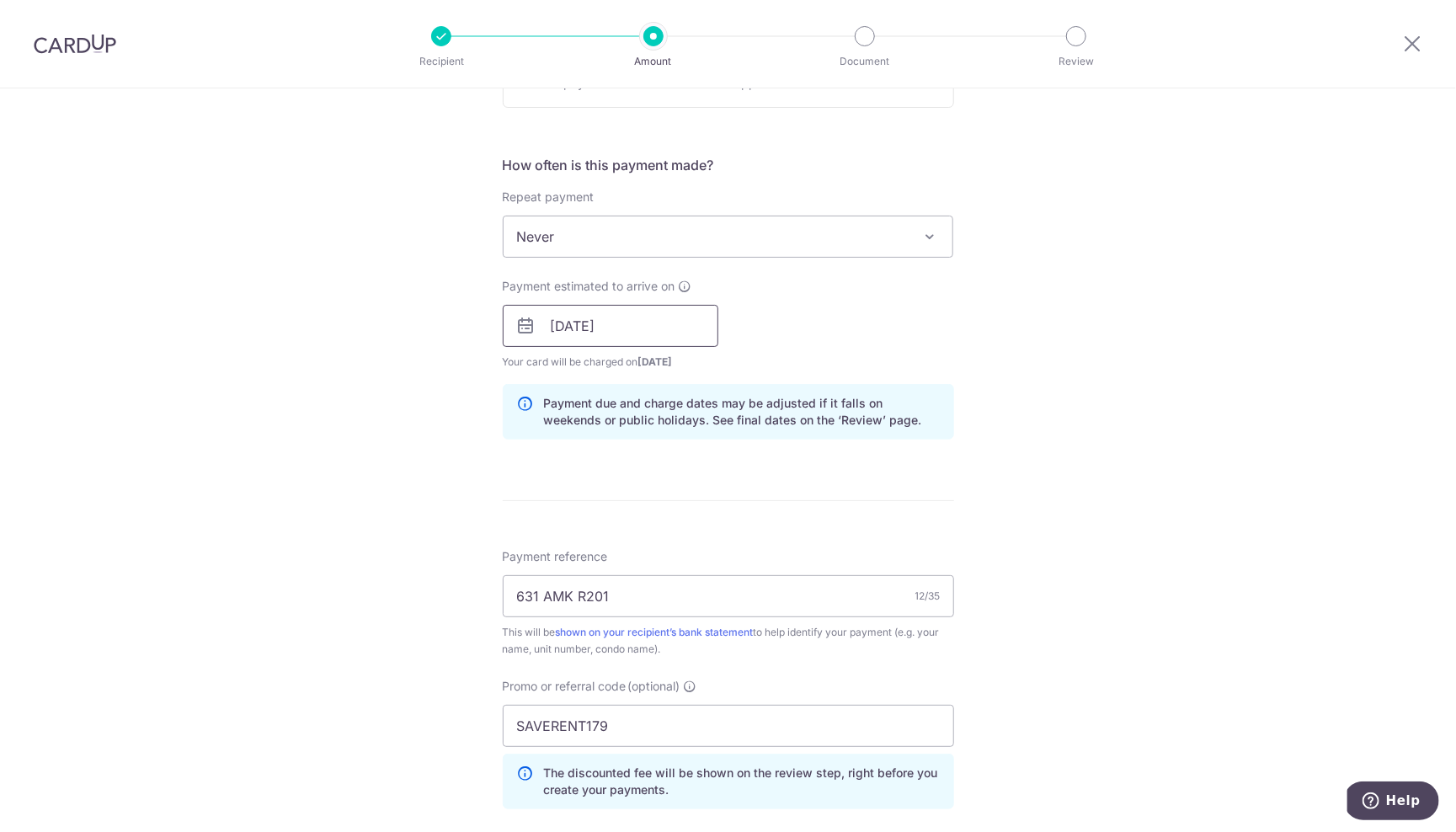
click at [639, 324] on input "[DATE]" at bounding box center [610, 326] width 215 height 43
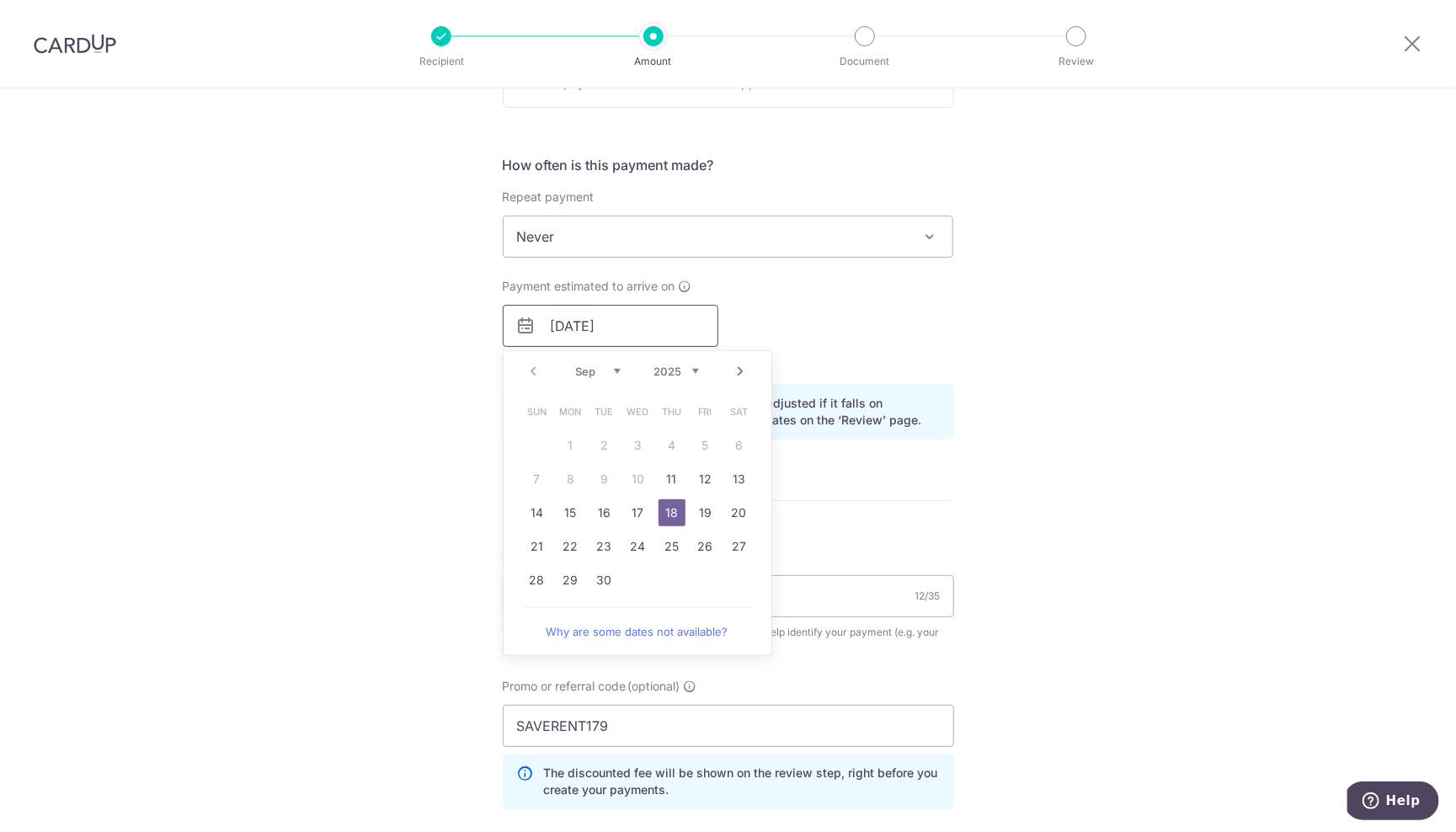
scroll to position [591, 0]
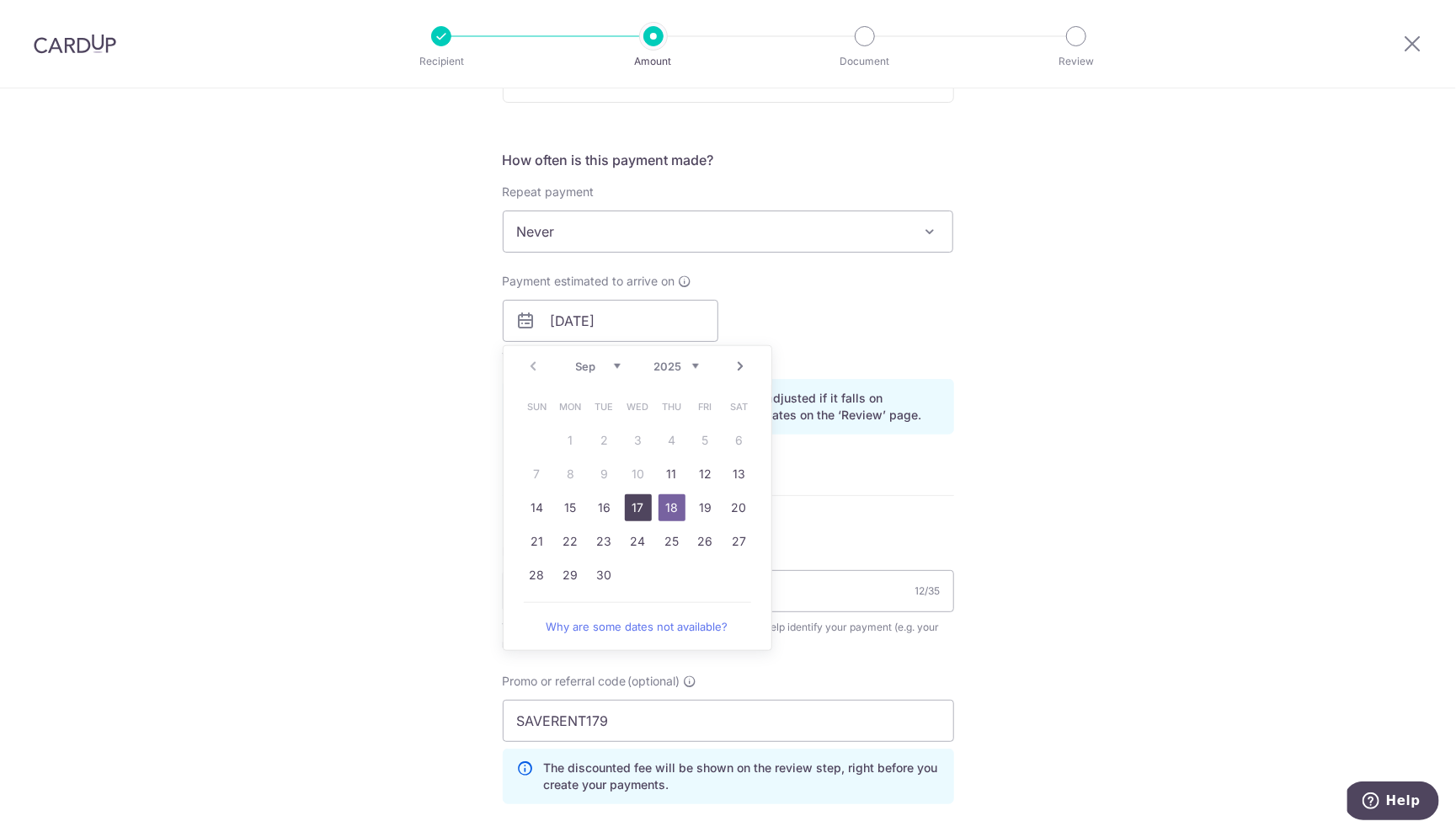
click at [639, 507] on link "17" at bounding box center [638, 508] width 27 height 27
type input "[DATE]"
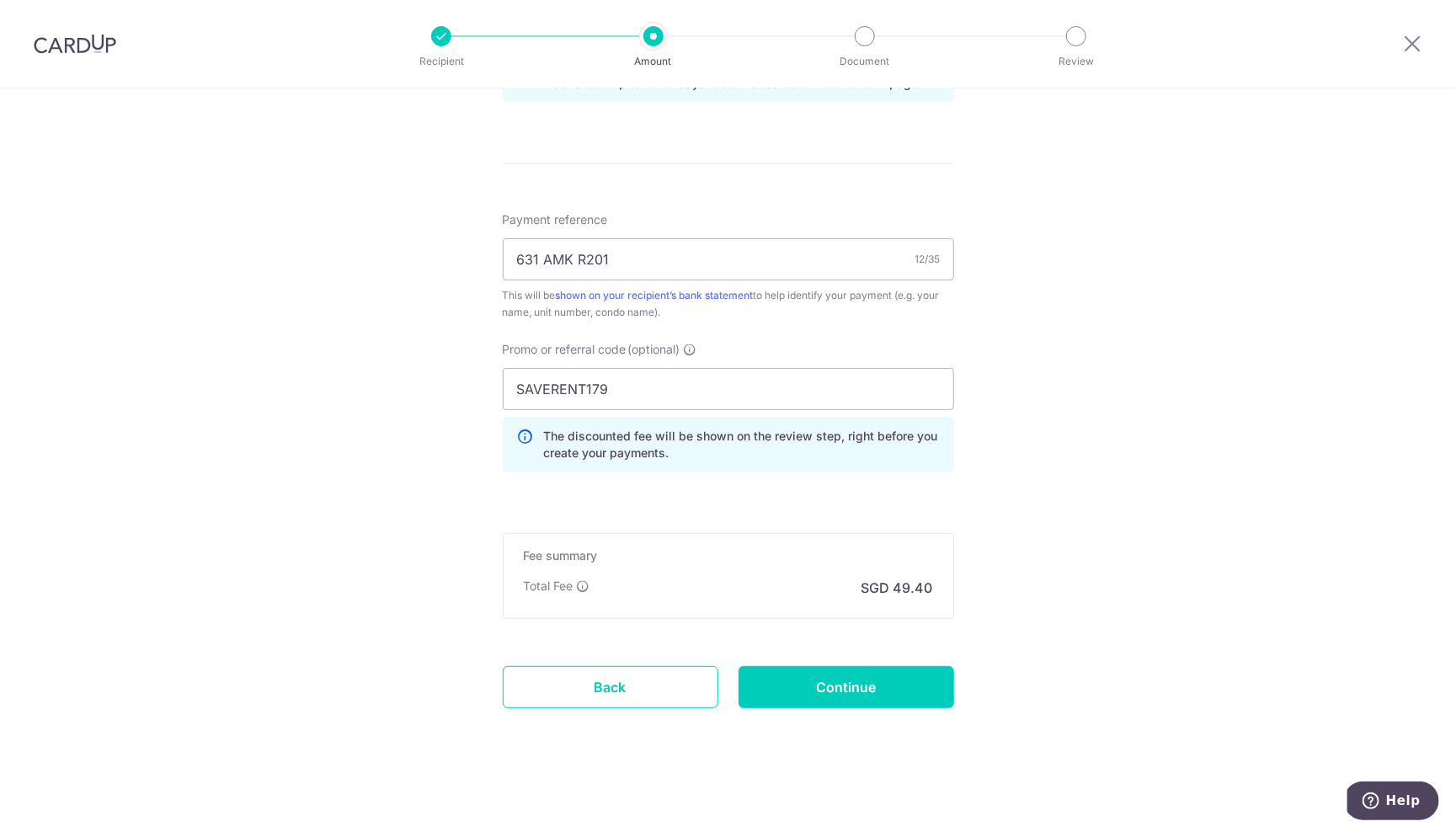
scroll to position [922, 0]
click at [828, 698] on input "Continue" at bounding box center [846, 689] width 215 height 43
type input "Update Schedule"
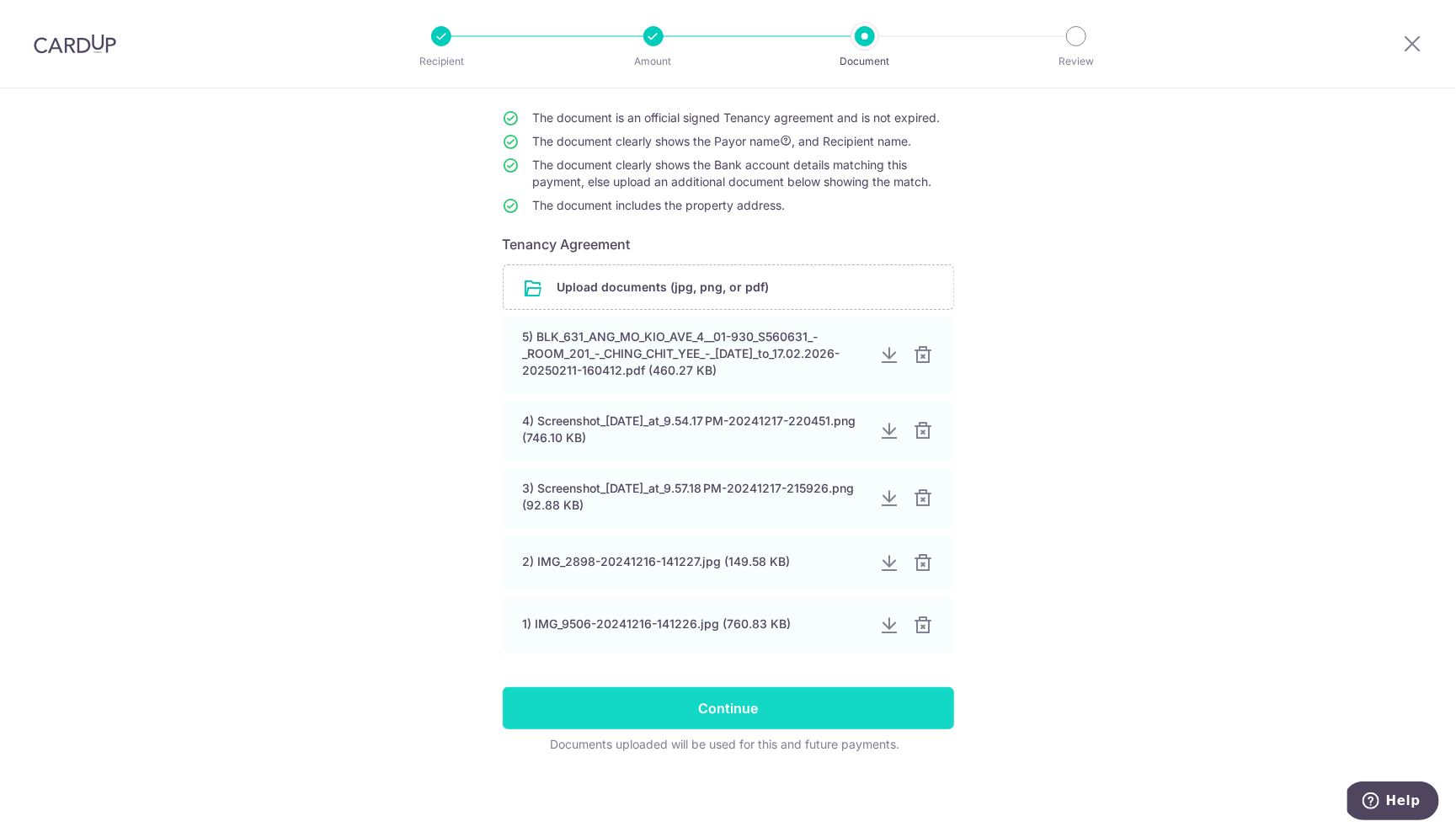
scroll to position [155, 0]
click at [745, 704] on input "Continue" at bounding box center [728, 708] width 451 height 43
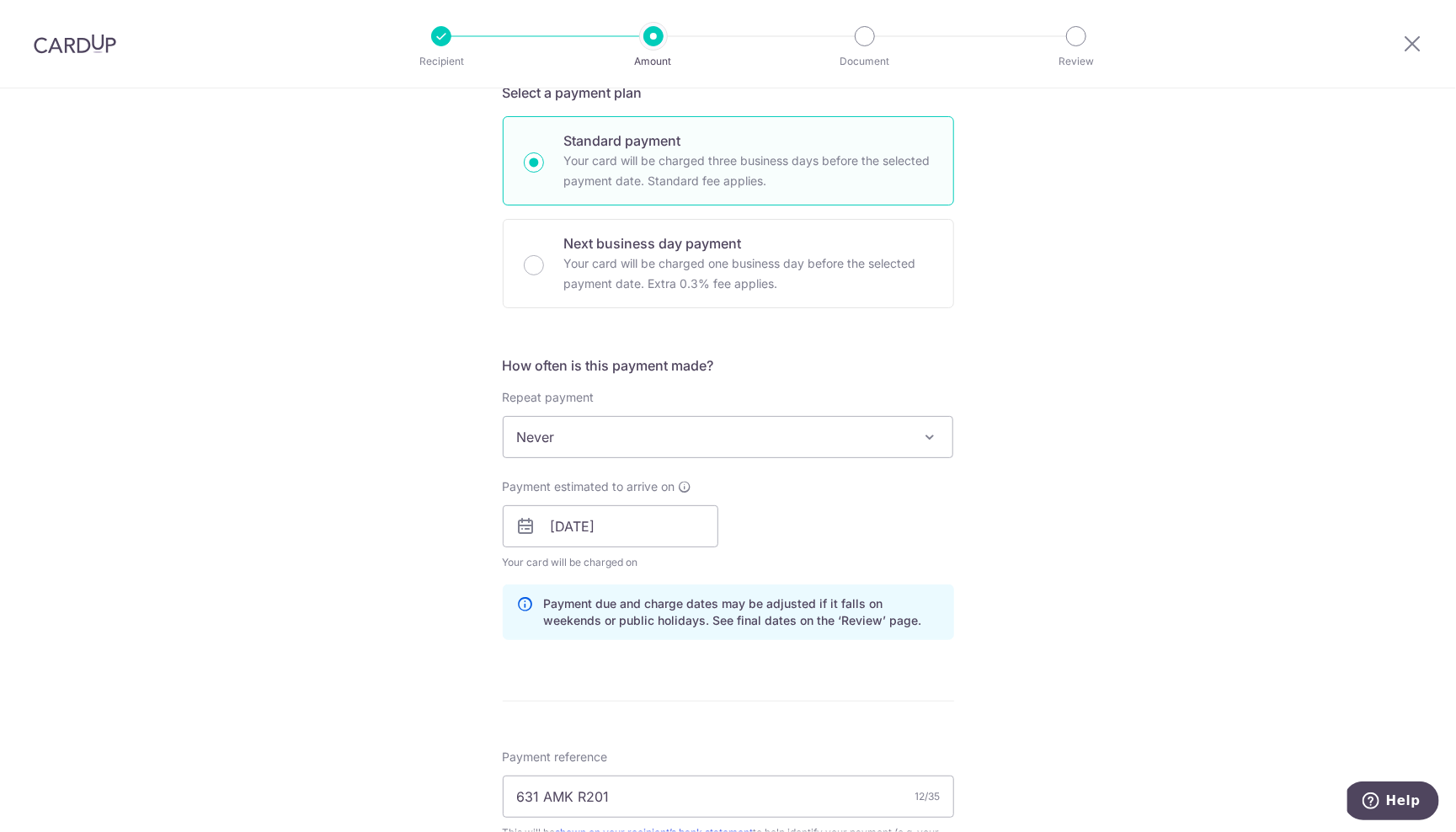
scroll to position [434, 0]
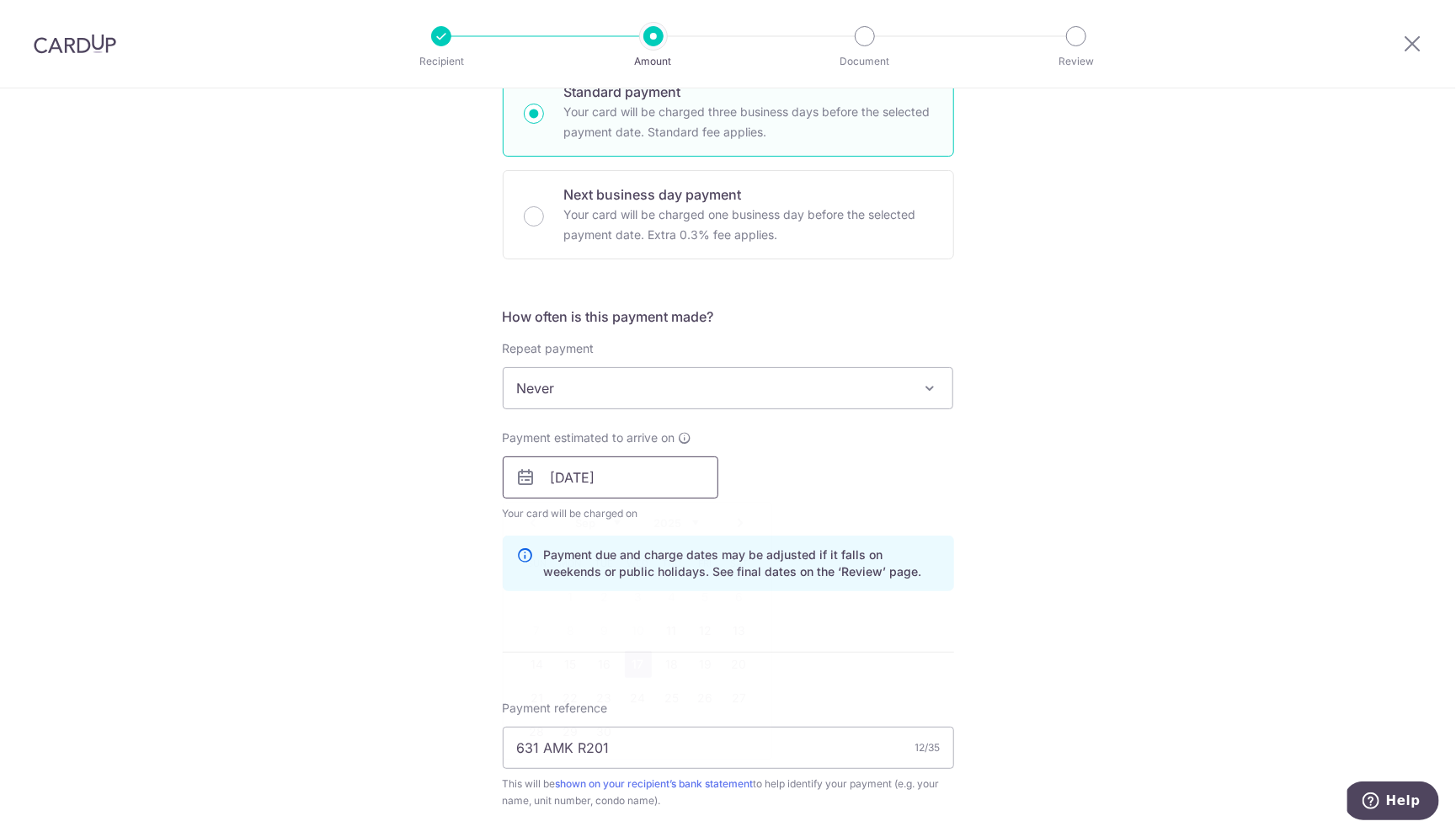
click at [576, 472] on input "17/09/2025" at bounding box center [610, 478] width 215 height 43
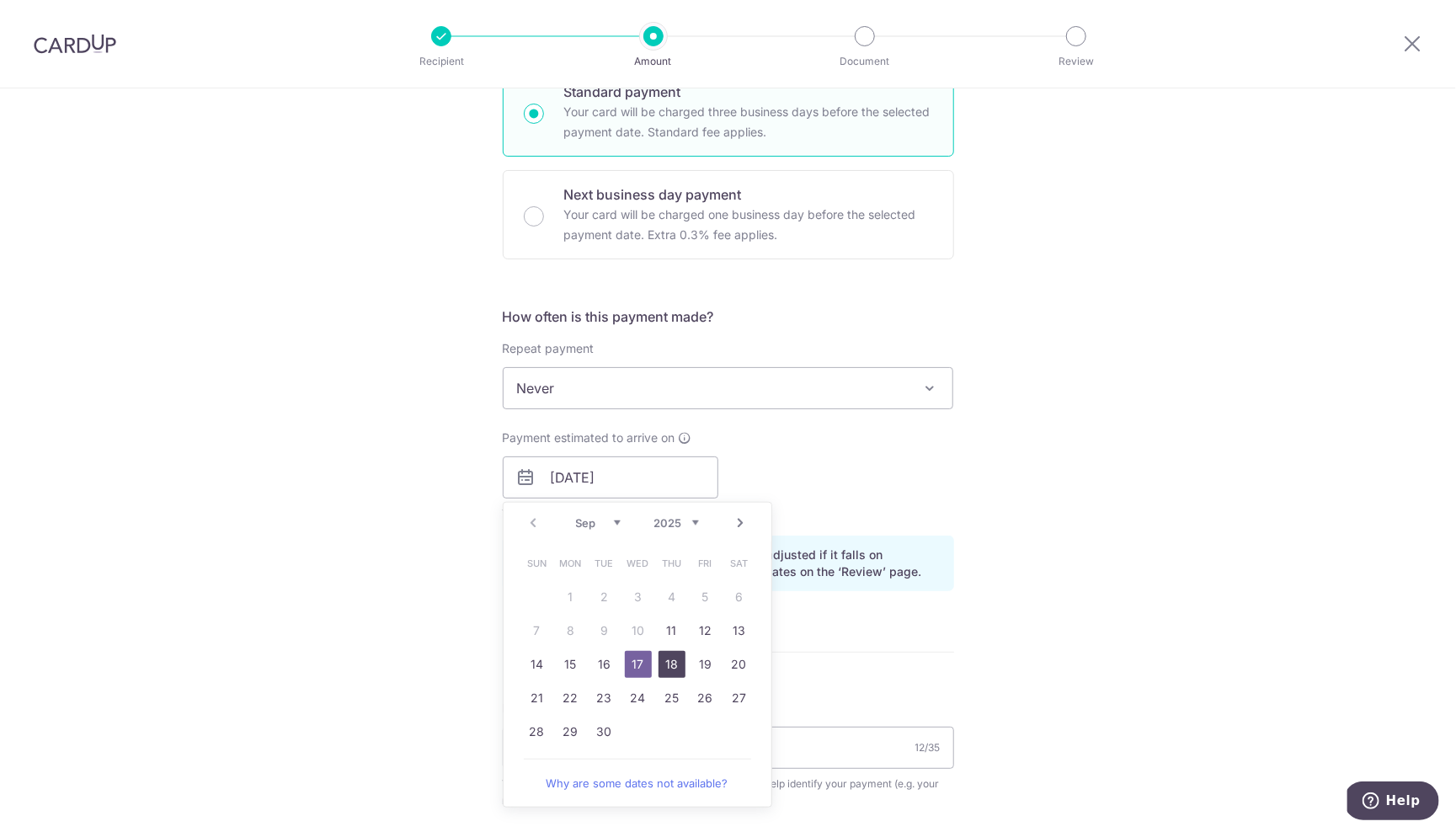
click at [679, 666] on link "18" at bounding box center [671, 664] width 27 height 27
type input "[DATE]"
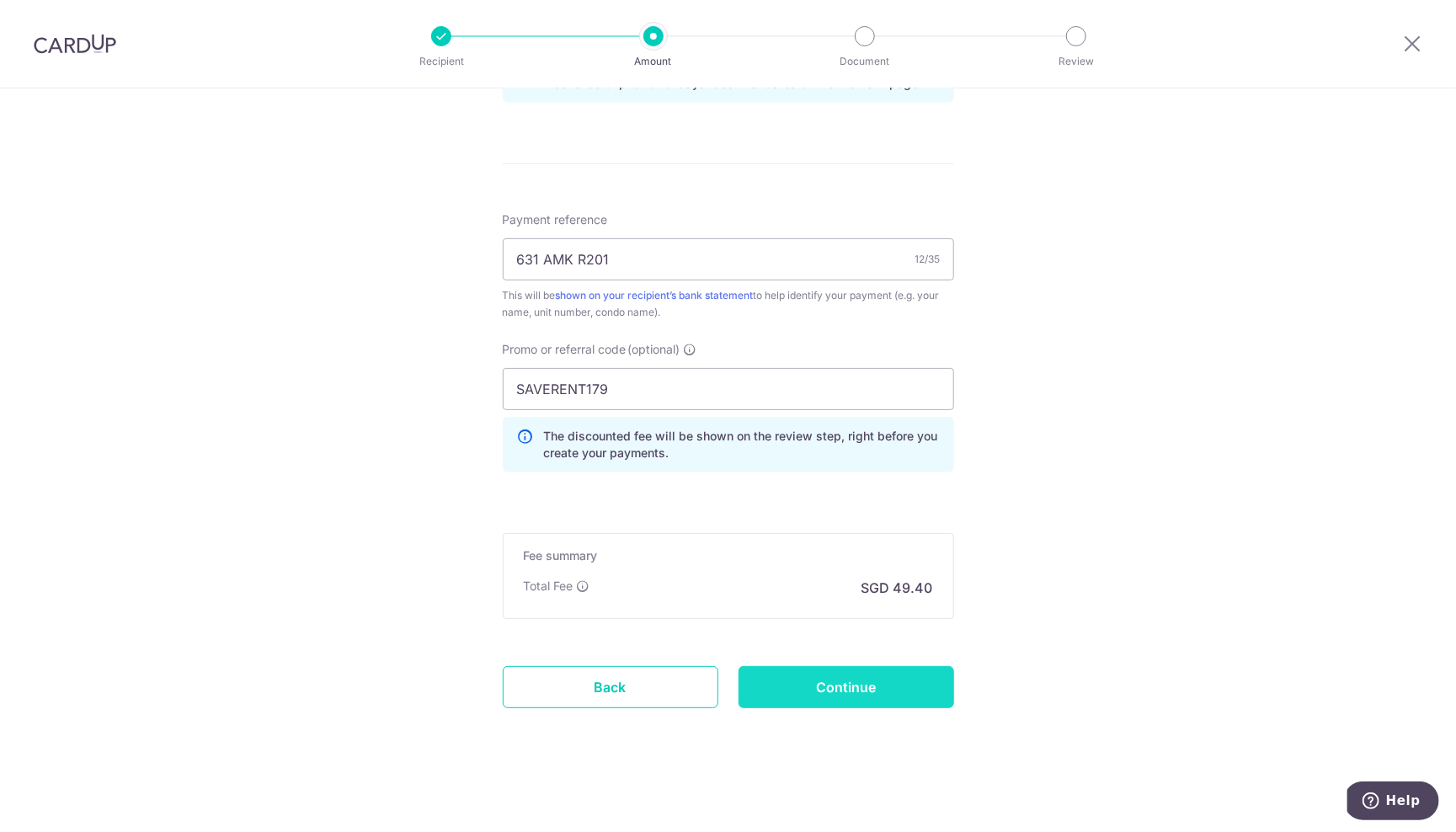
scroll to position [922, 0]
click at [827, 684] on input "Continue" at bounding box center [846, 689] width 215 height 43
type input "Update Schedule"
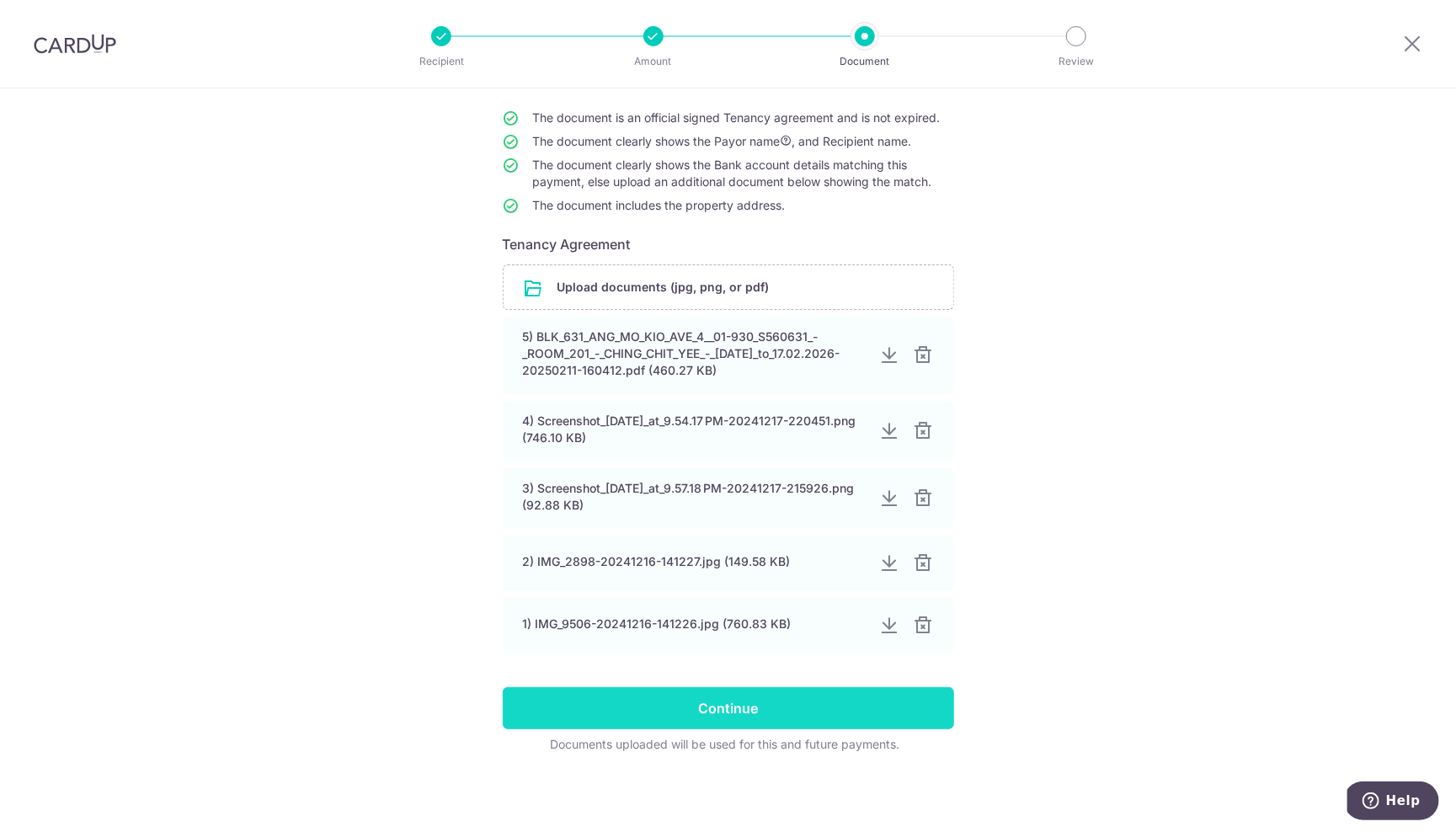
scroll to position [155, 0]
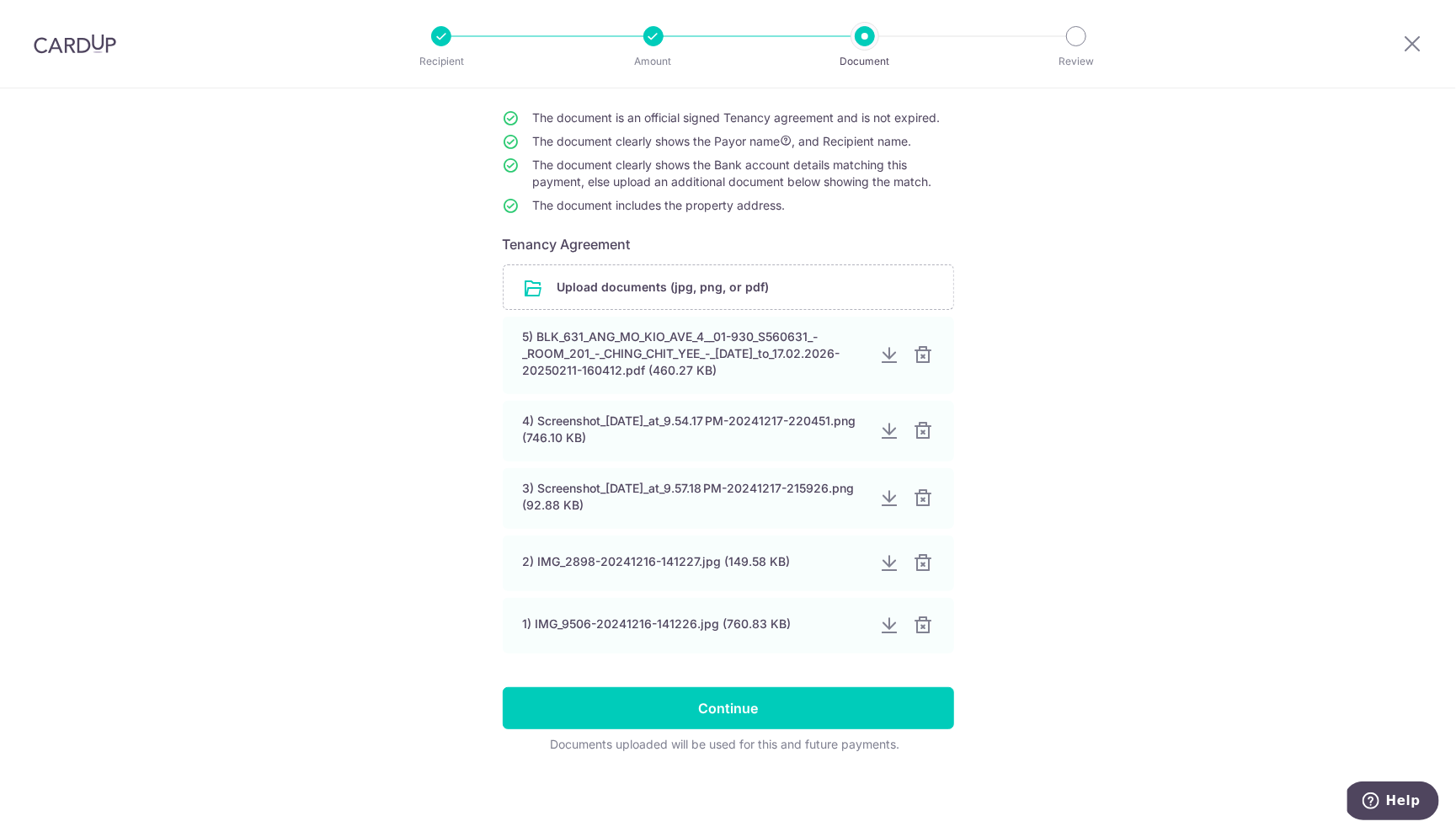
click at [734, 709] on input "Continue" at bounding box center [728, 708] width 451 height 43
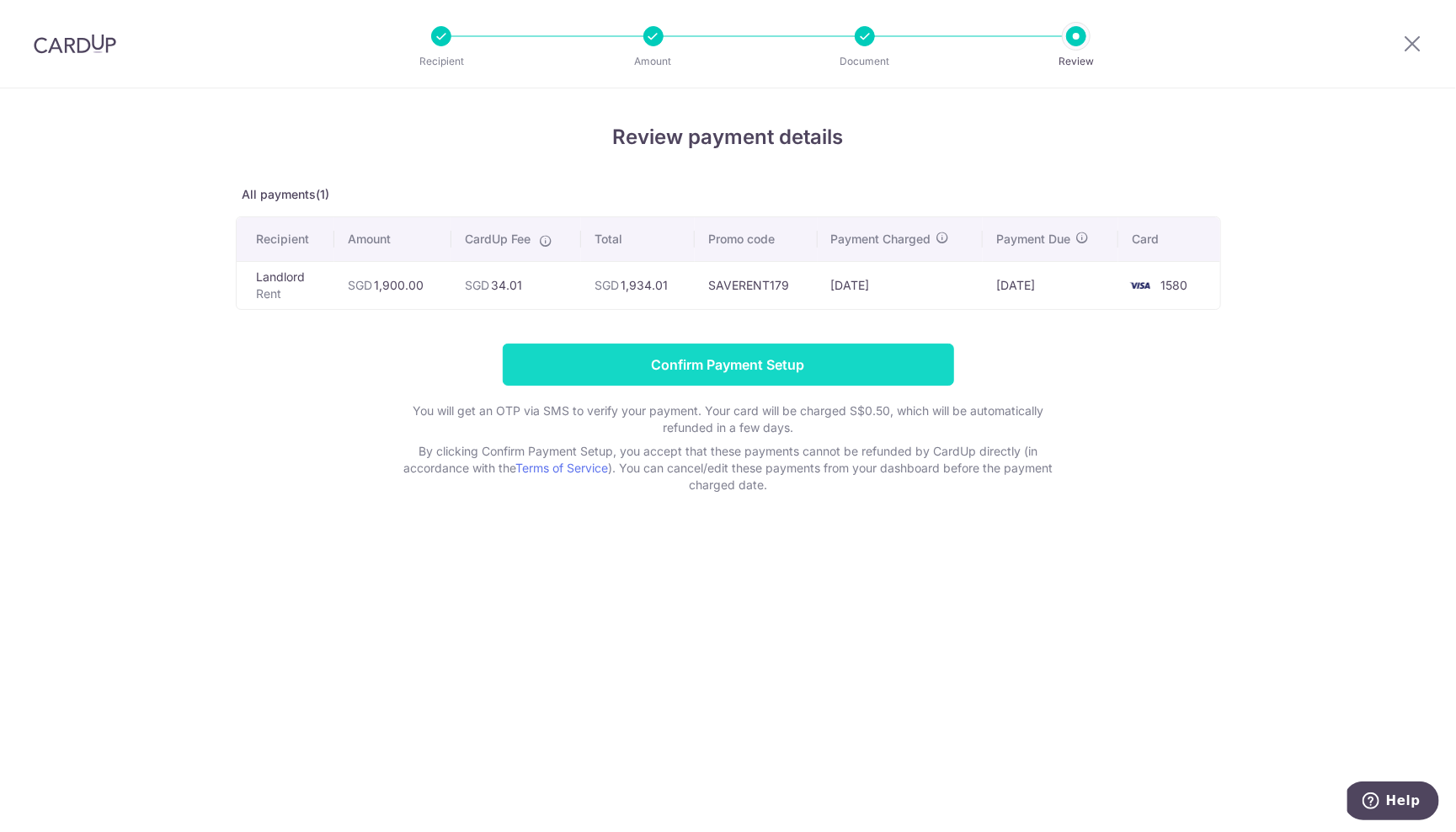
click at [796, 367] on input "Confirm Payment Setup" at bounding box center [728, 365] width 451 height 43
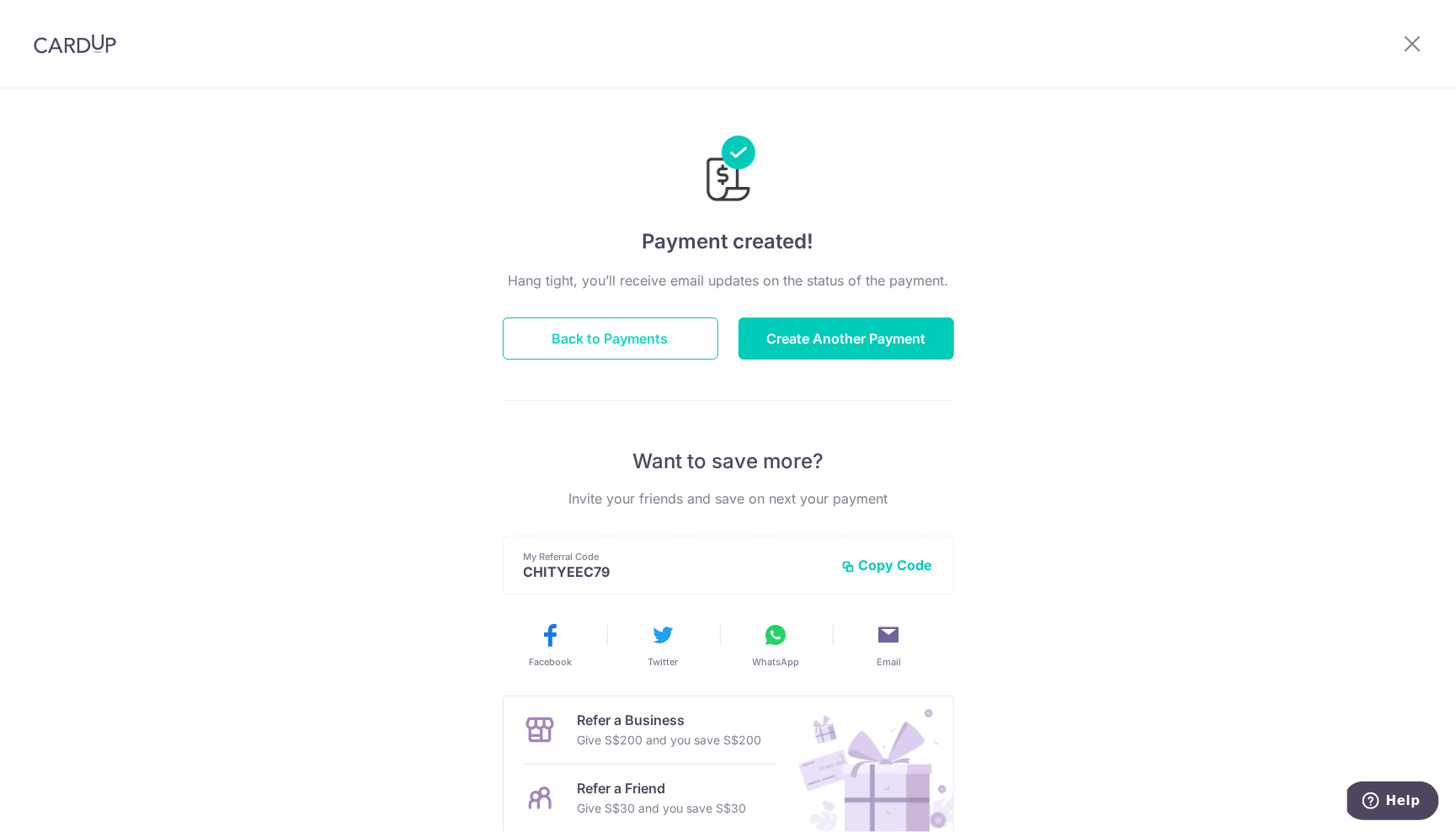
drag, startPoint x: 639, startPoint y: 344, endPoint x: 652, endPoint y: 349, distance: 13.9
click at [641, 344] on button "Back to Payments" at bounding box center [610, 338] width 215 height 43
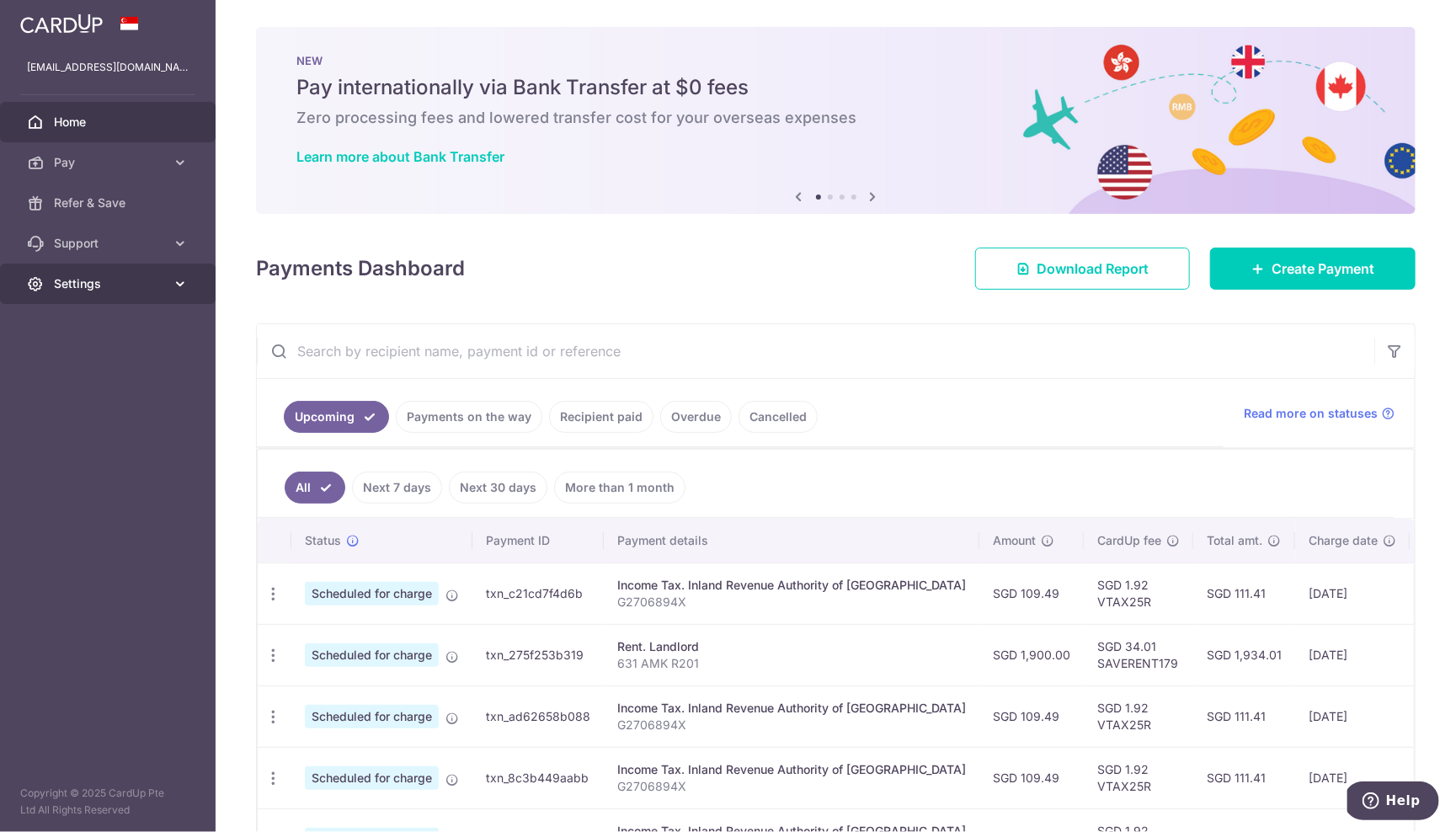
click at [85, 284] on span "Settings" at bounding box center [109, 284] width 111 height 17
click at [85, 367] on span "Logout" at bounding box center [109, 364] width 111 height 17
